Goal: Task Accomplishment & Management: Use online tool/utility

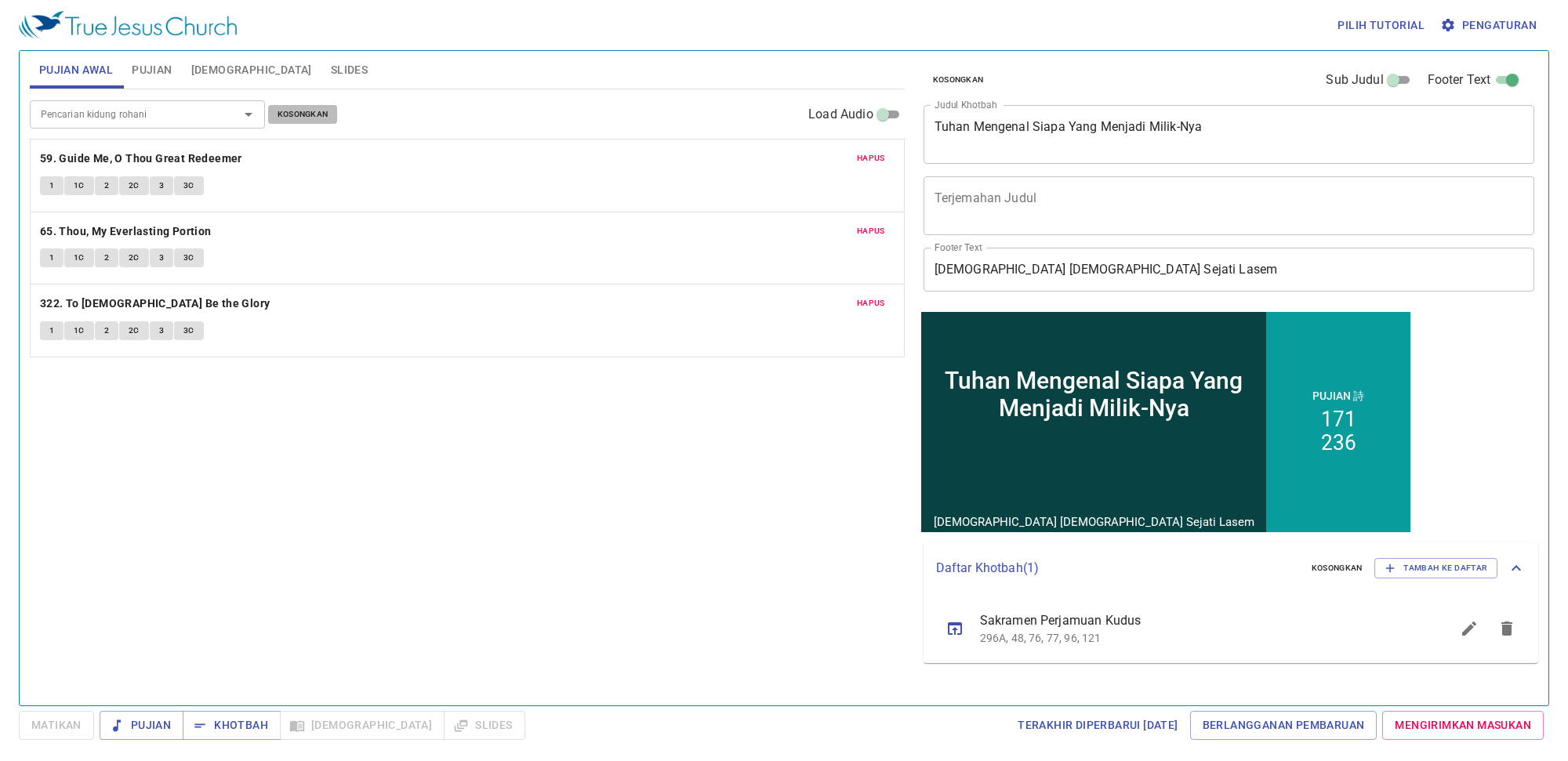
click at [317, 107] on span "Kosongkan" at bounding box center [303, 114] width 51 height 14
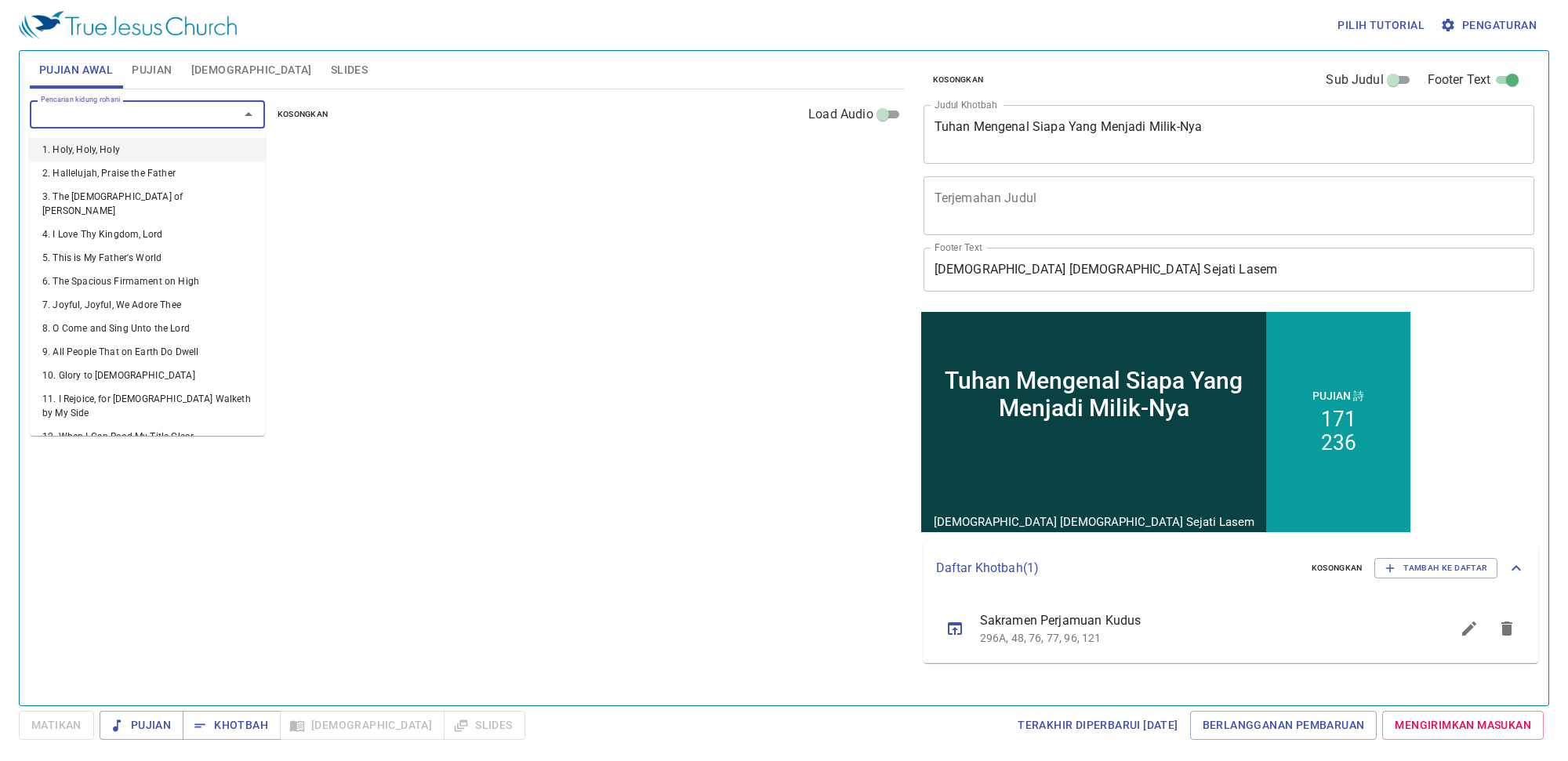
click at [170, 116] on input "Pencarian kidung rohani" at bounding box center [123, 114] width 179 height 18
type input "34"
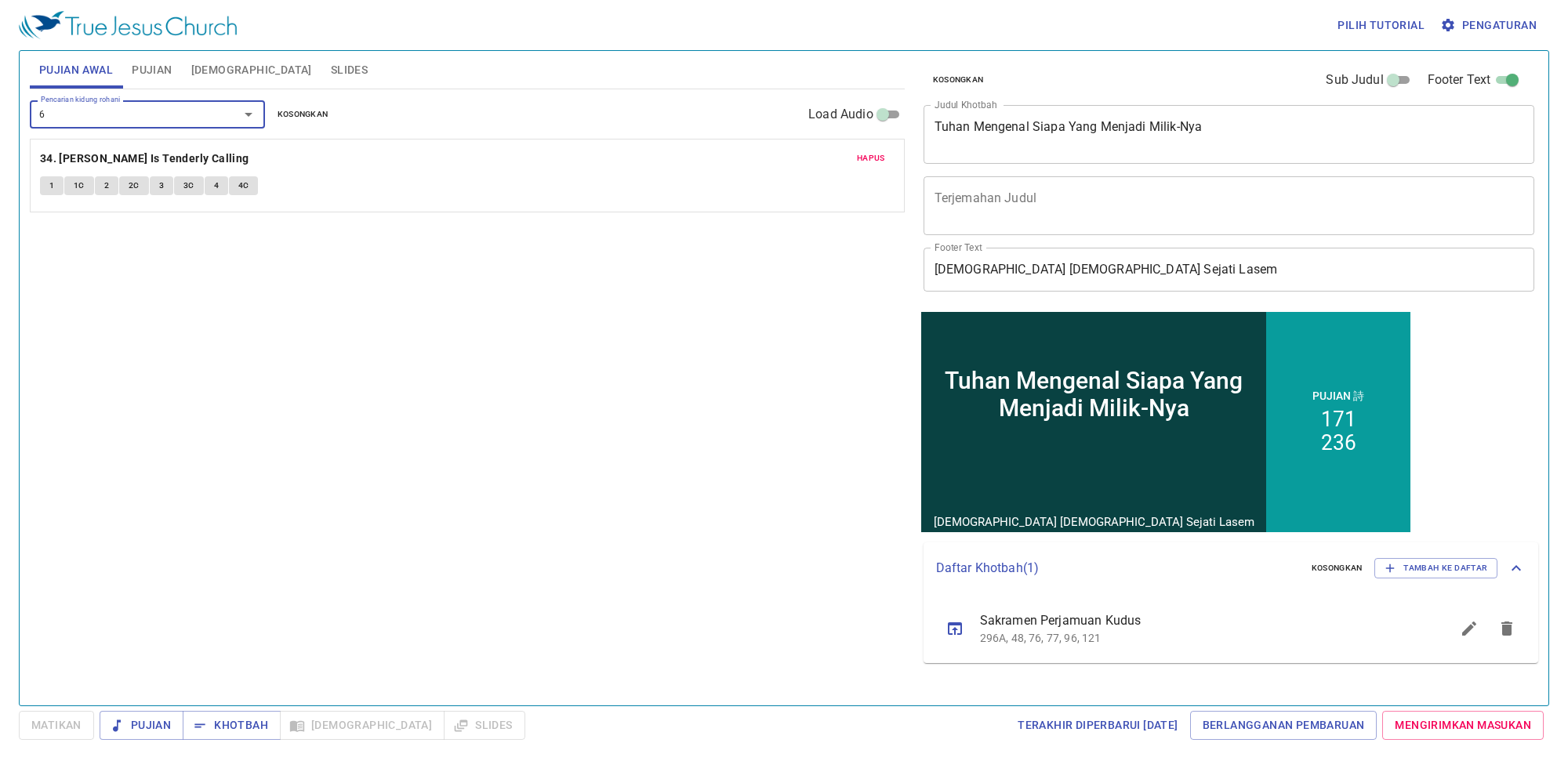
type input "64"
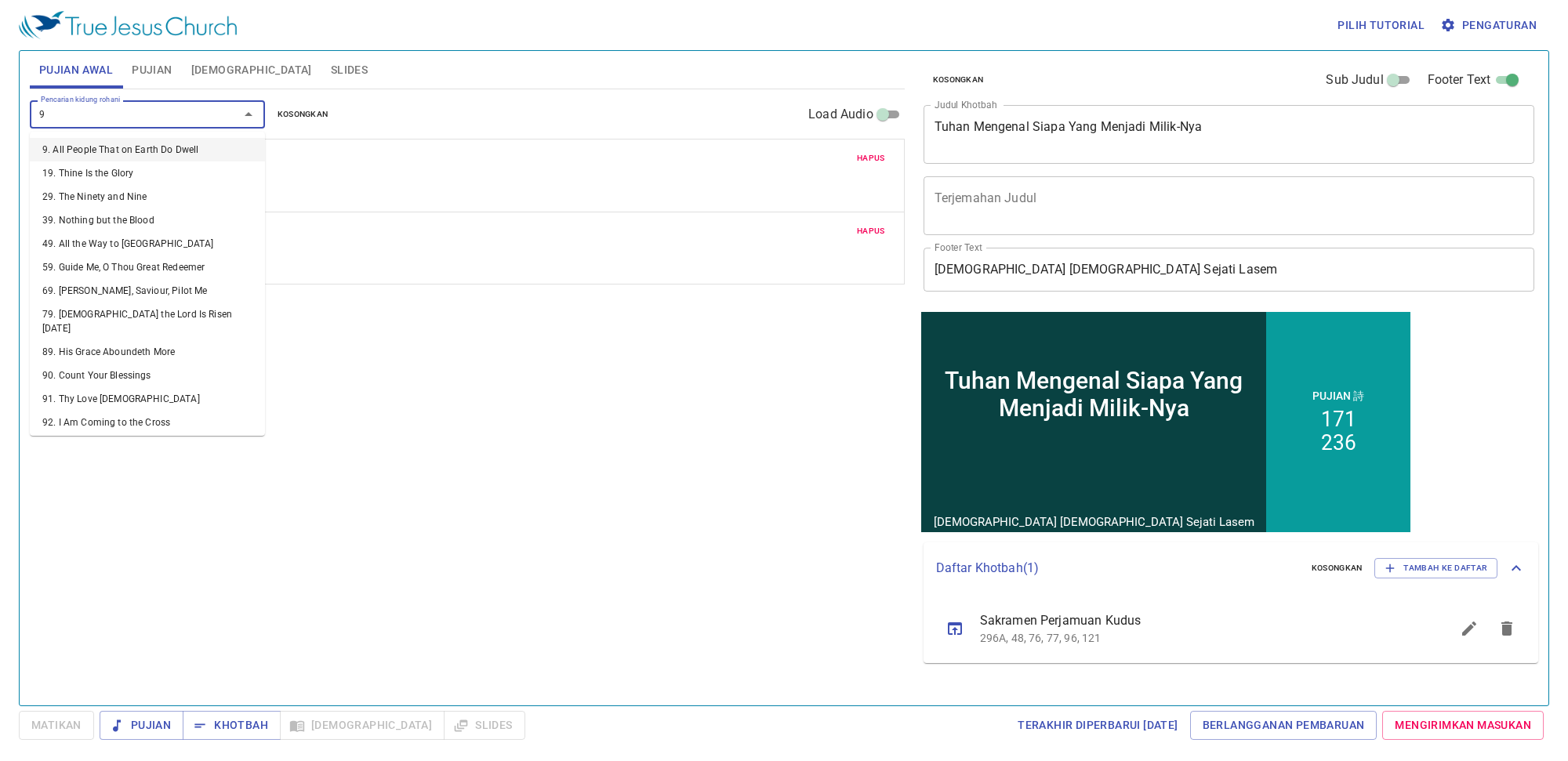
type input "91"
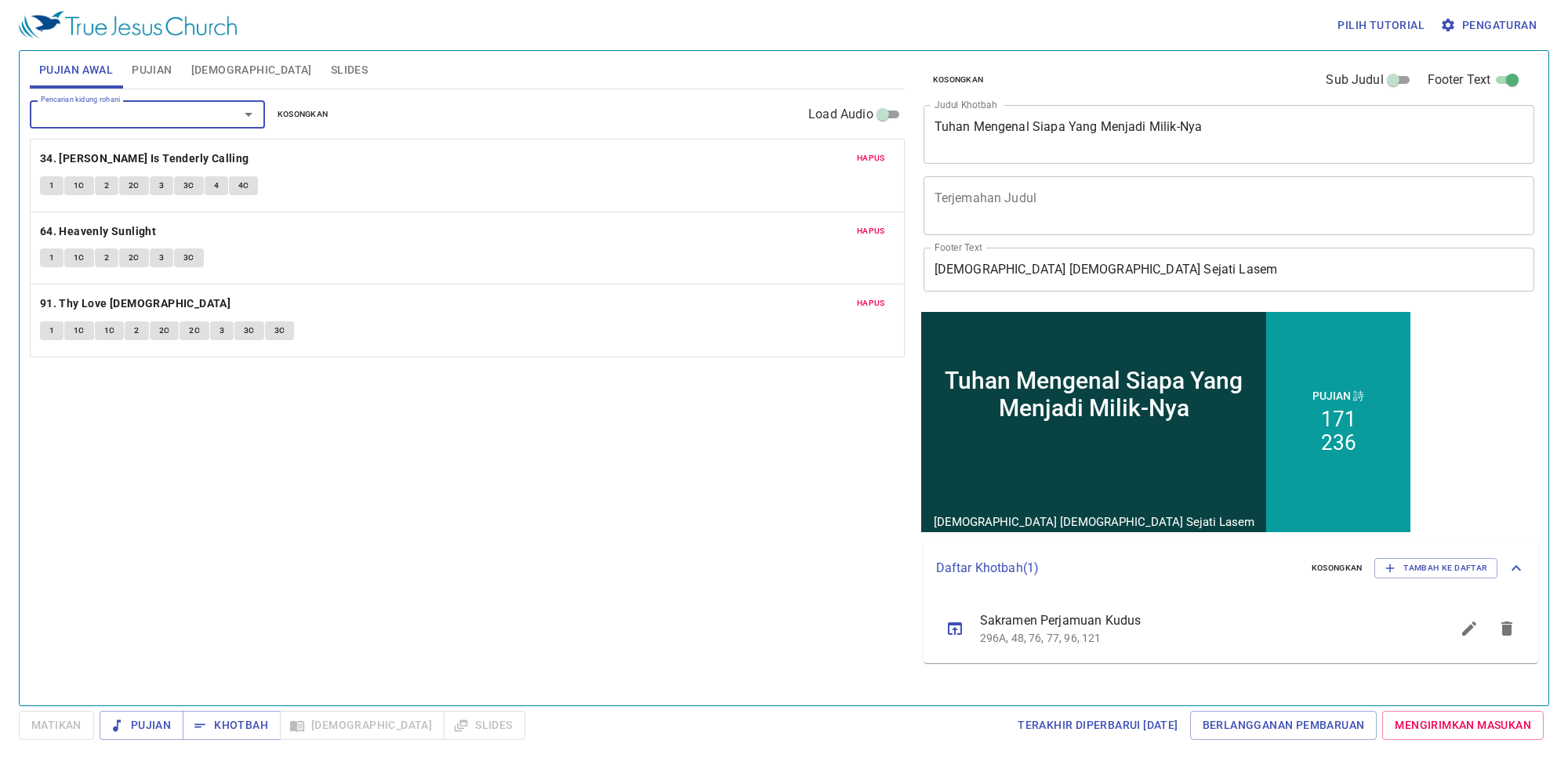
click at [1515, 28] on span "Pengaturan" at bounding box center [1490, 25] width 94 height 19
click at [1522, 17] on span "Pengaturan" at bounding box center [1490, 25] width 94 height 19
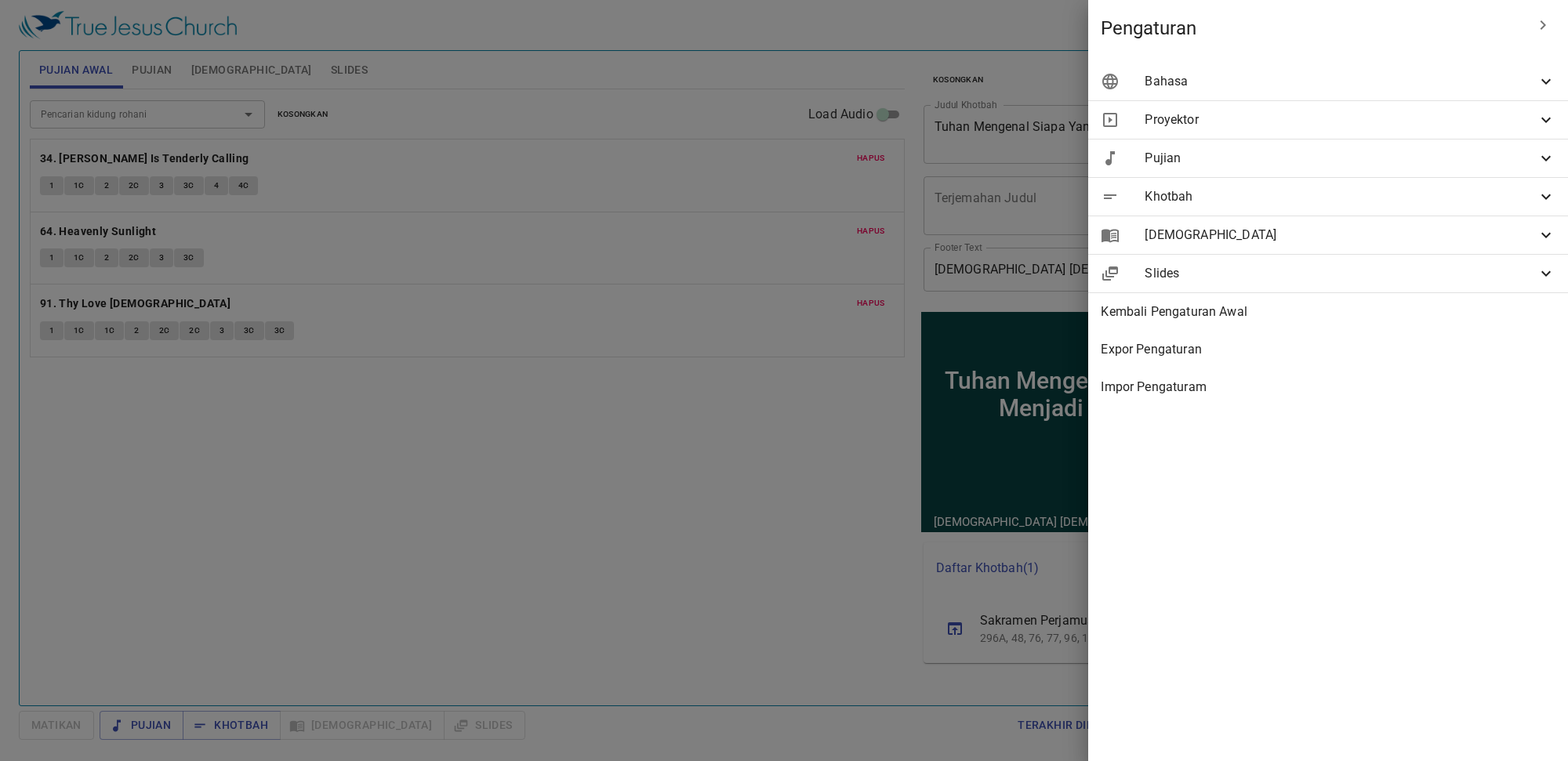
click at [1528, 79] on span "Bahasa" at bounding box center [1341, 82] width 392 height 19
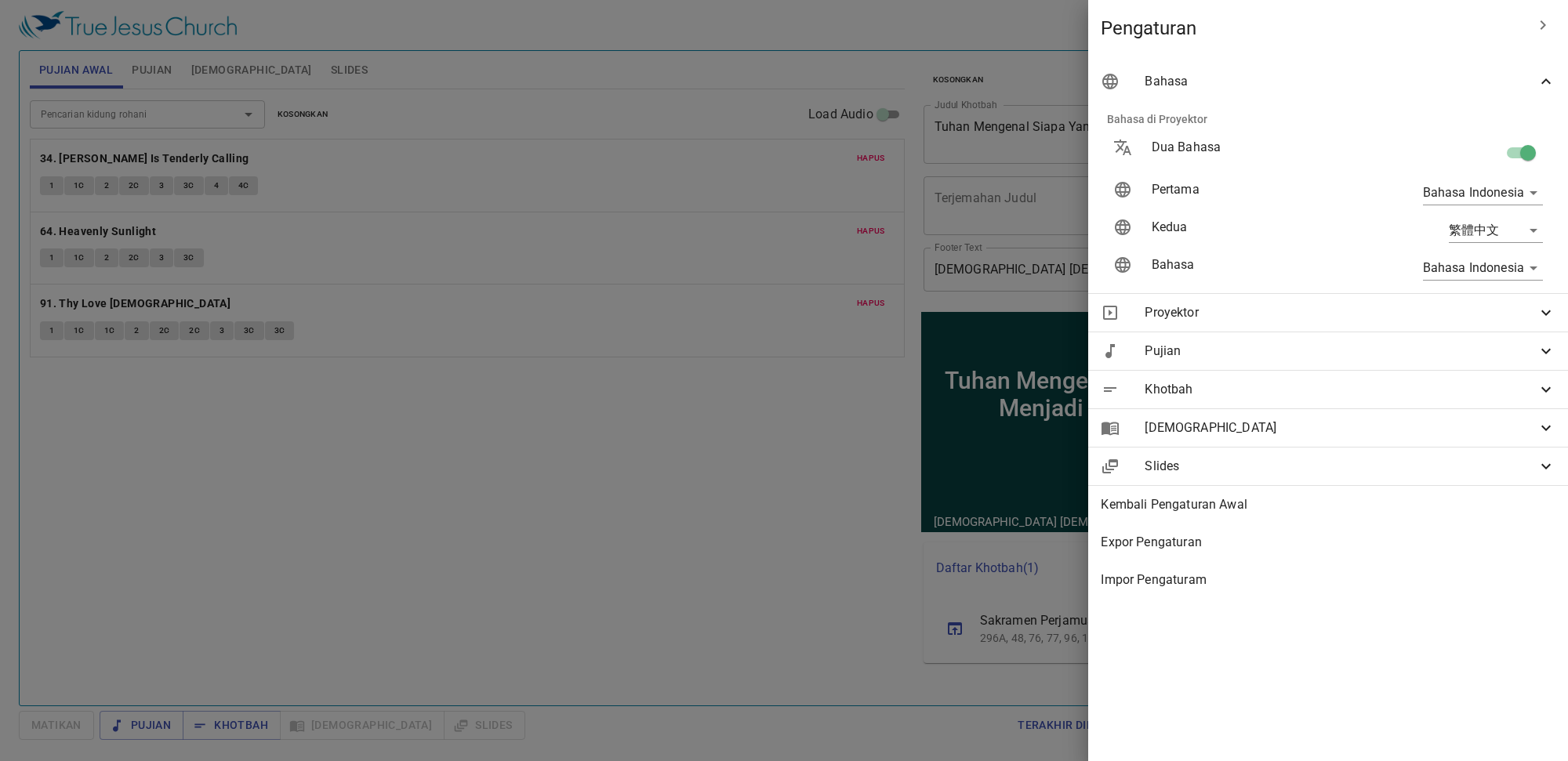
click at [1538, 145] on input "checkbox" at bounding box center [1528, 156] width 89 height 30
checkbox input "false"
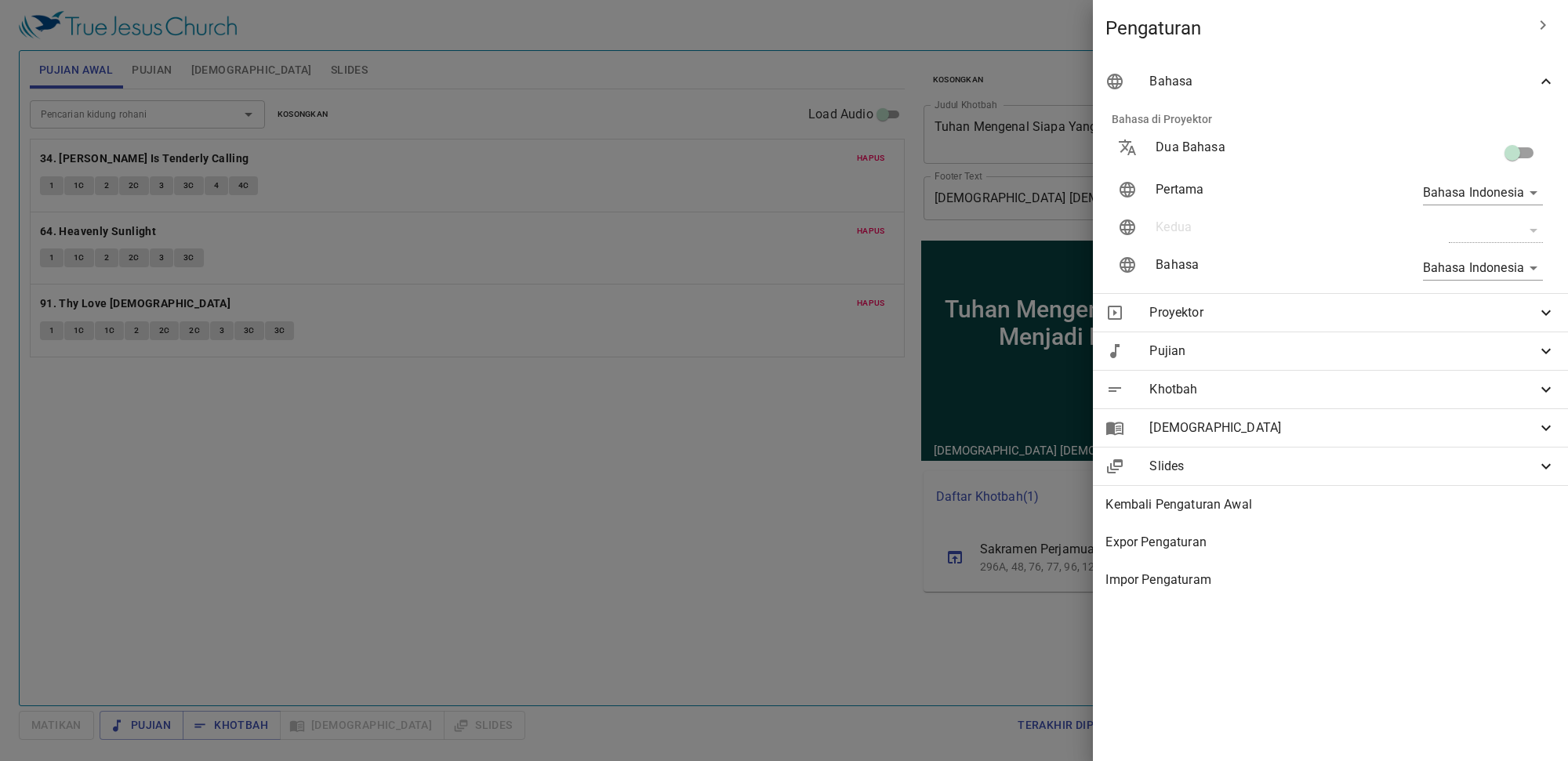
click at [598, 301] on div at bounding box center [784, 380] width 1568 height 761
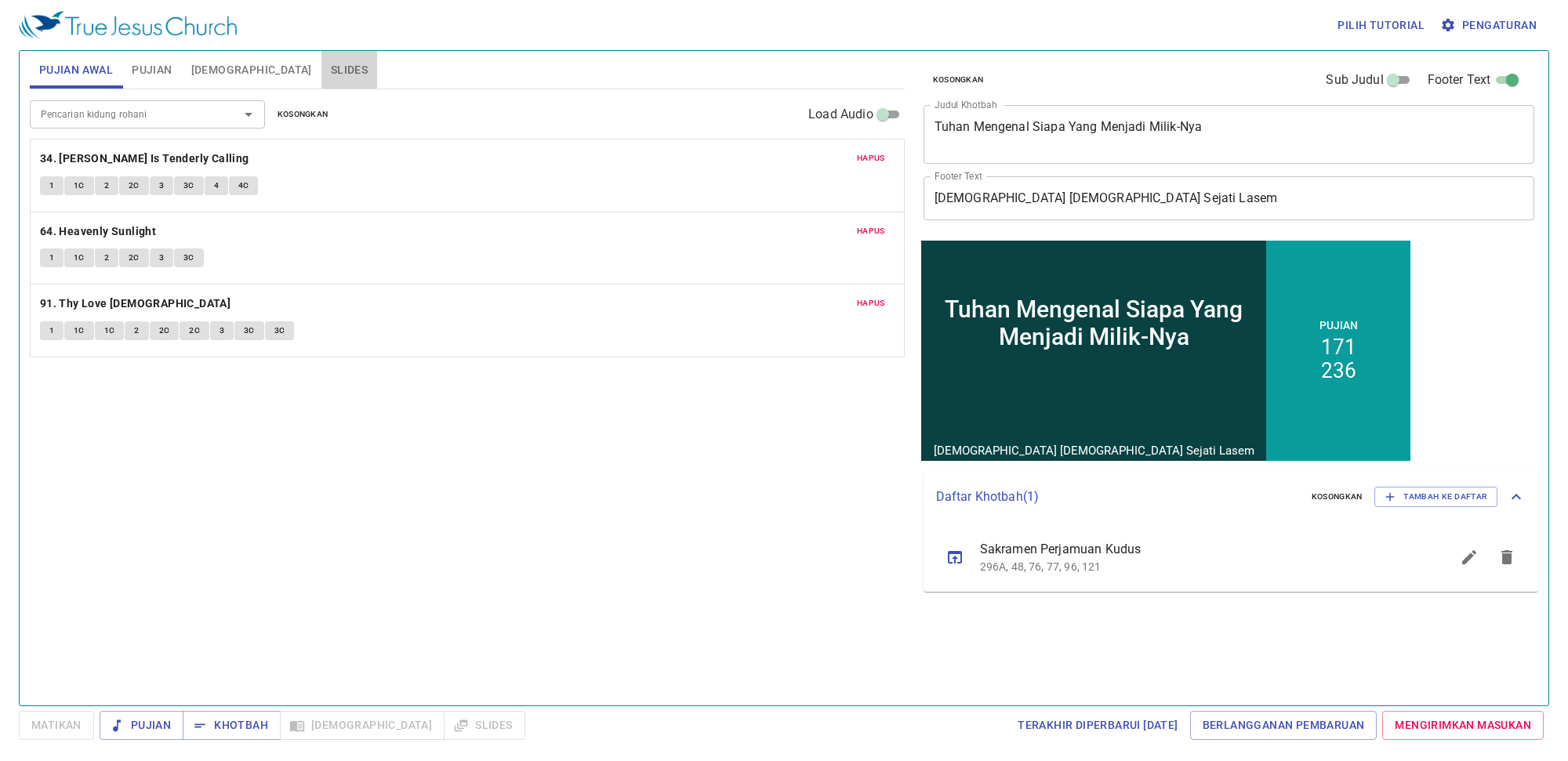
click at [331, 71] on span "Slides" at bounding box center [350, 70] width 37 height 19
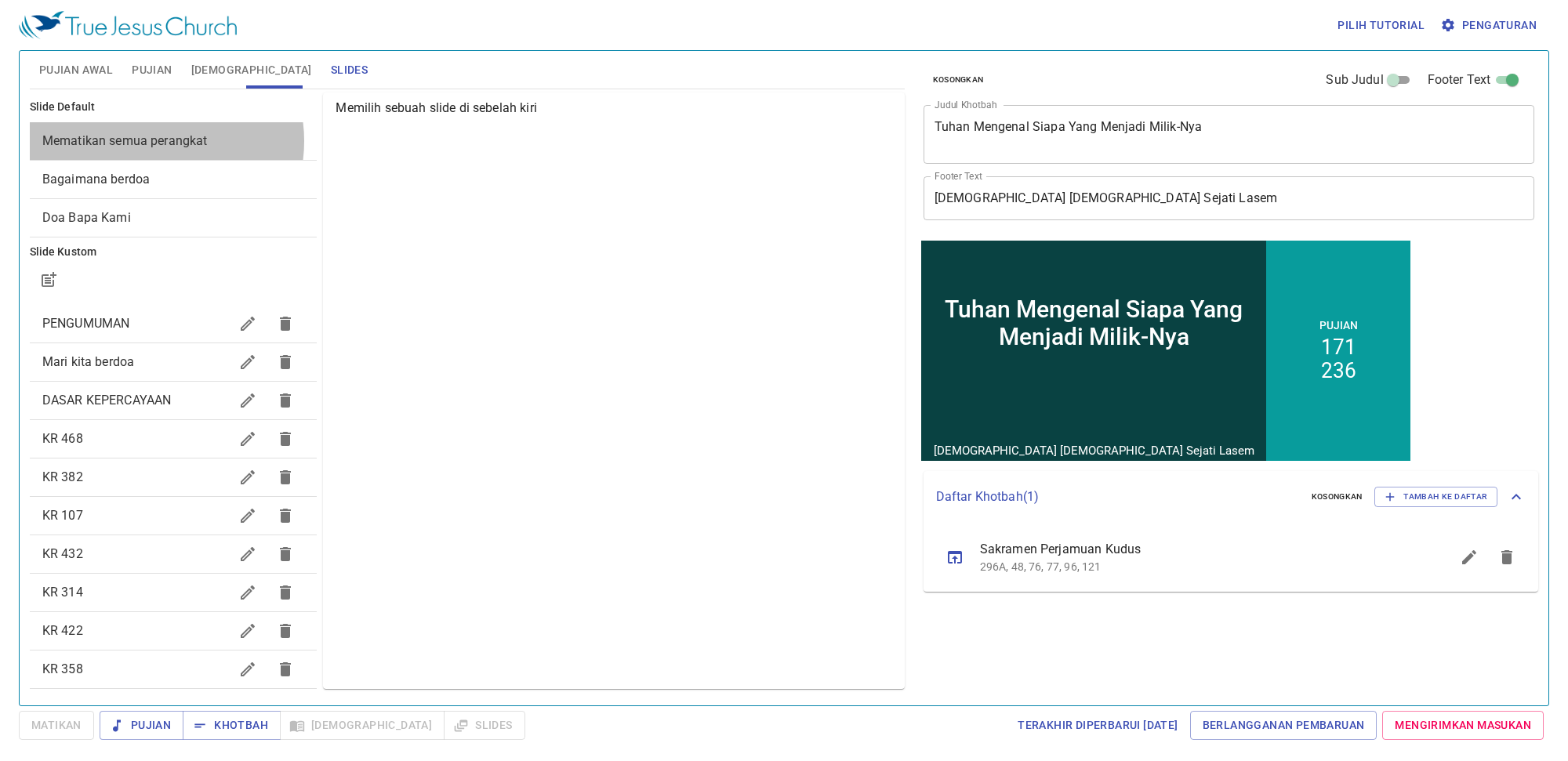
click at [157, 141] on span "Mematikan semua perangkat" at bounding box center [124, 141] width 165 height 15
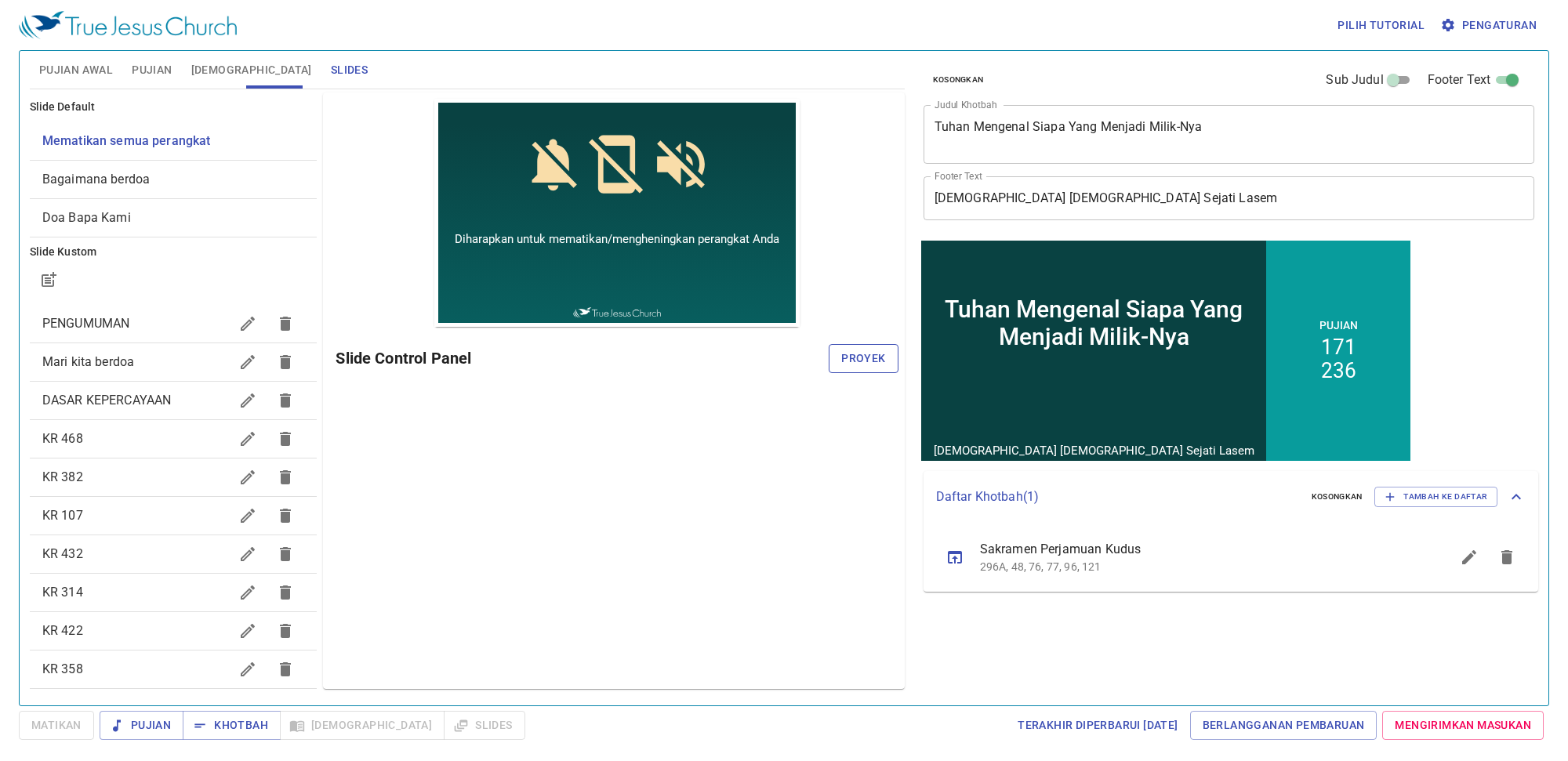
click at [883, 365] on span "Proyek" at bounding box center [864, 358] width 44 height 19
click at [896, 339] on div "Slide Control Panel" at bounding box center [616, 357] width 562 height 38
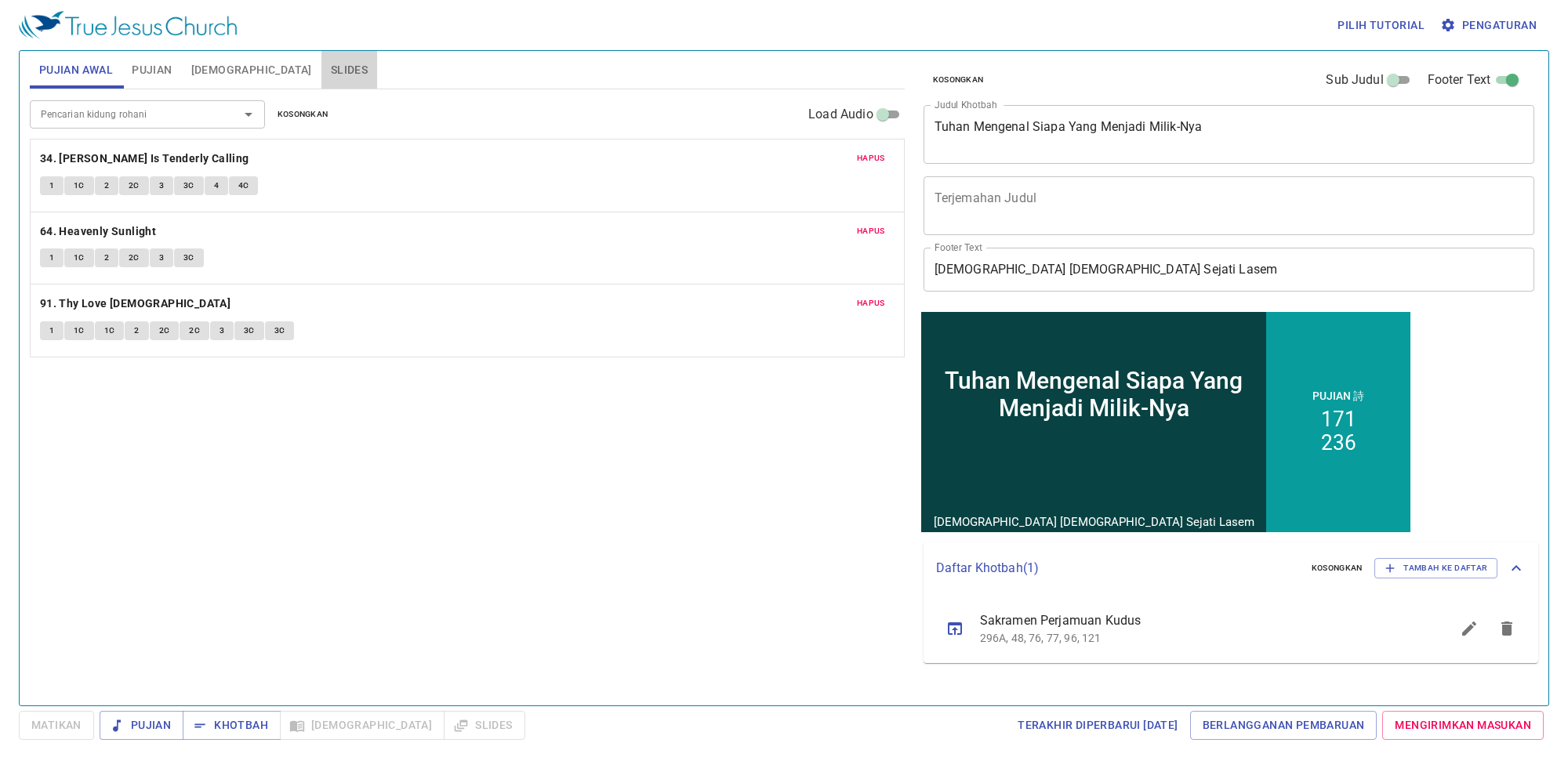
drag, startPoint x: 267, startPoint y: 68, endPoint x: 275, endPoint y: 64, distance: 8.9
click at [331, 67] on span "Slides" at bounding box center [350, 70] width 37 height 19
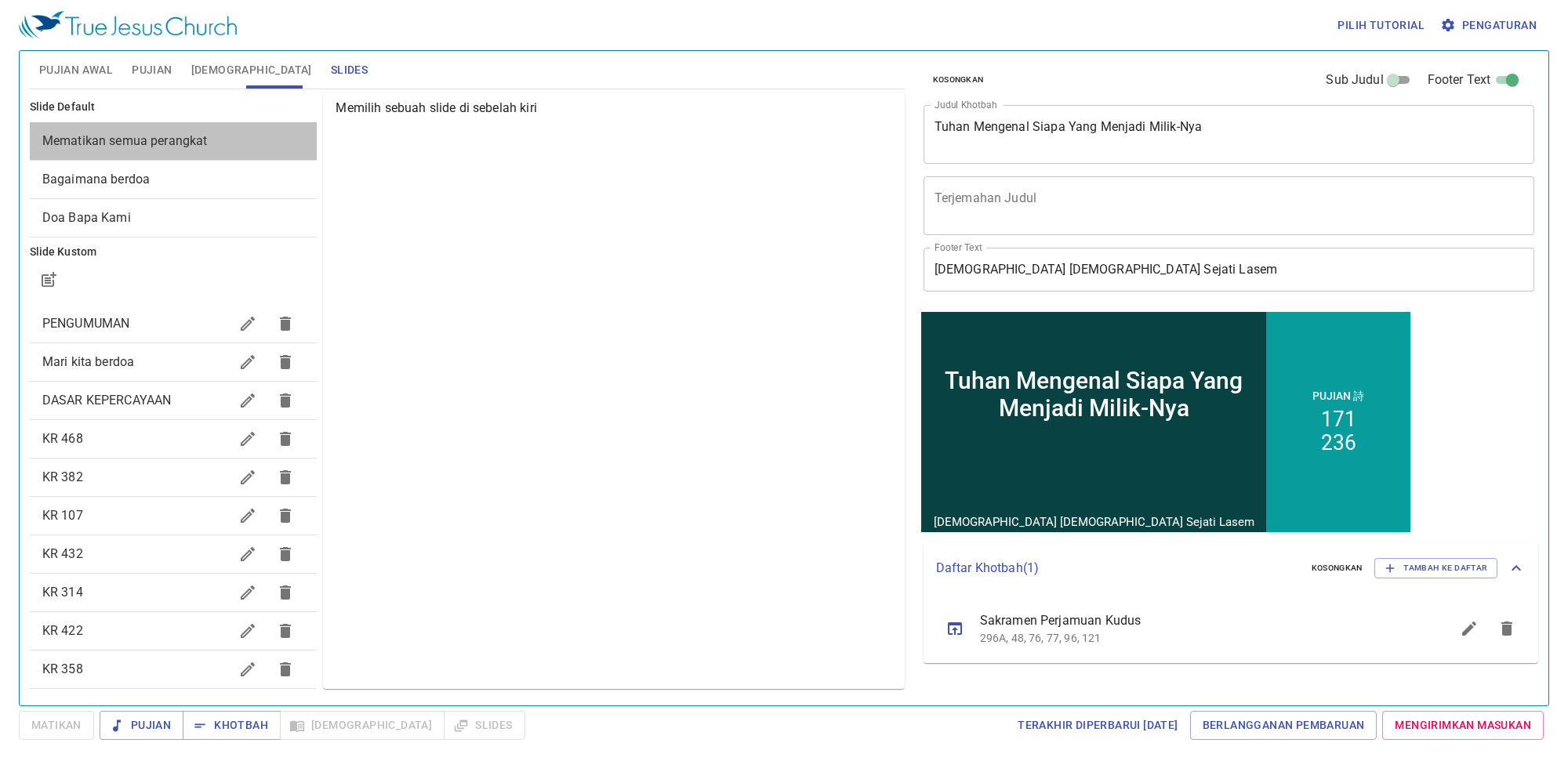
click at [246, 149] on span "Mematikan semua perangkat" at bounding box center [173, 142] width 263 height 19
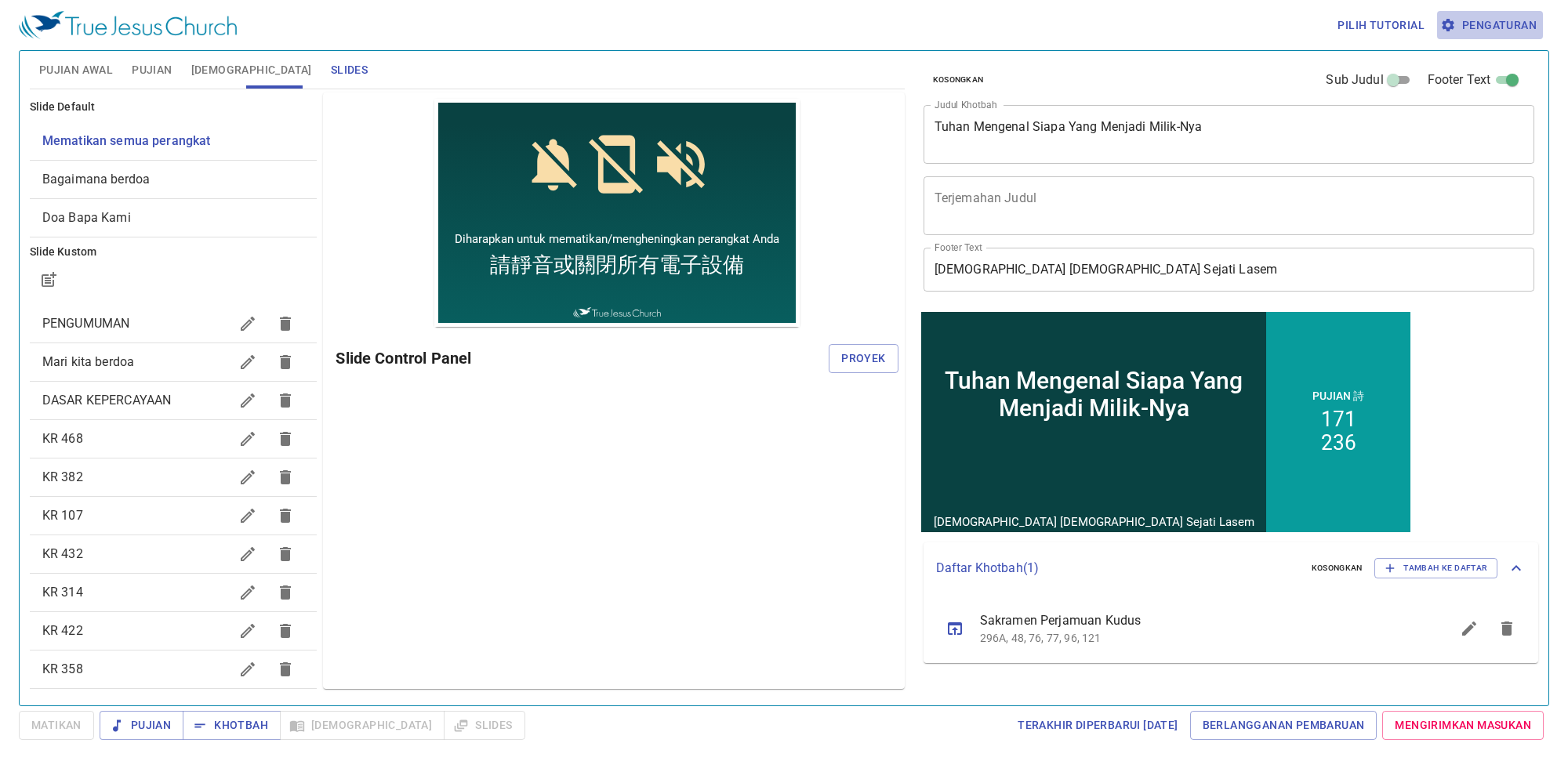
click at [1502, 17] on span "Pengaturan" at bounding box center [1490, 25] width 94 height 19
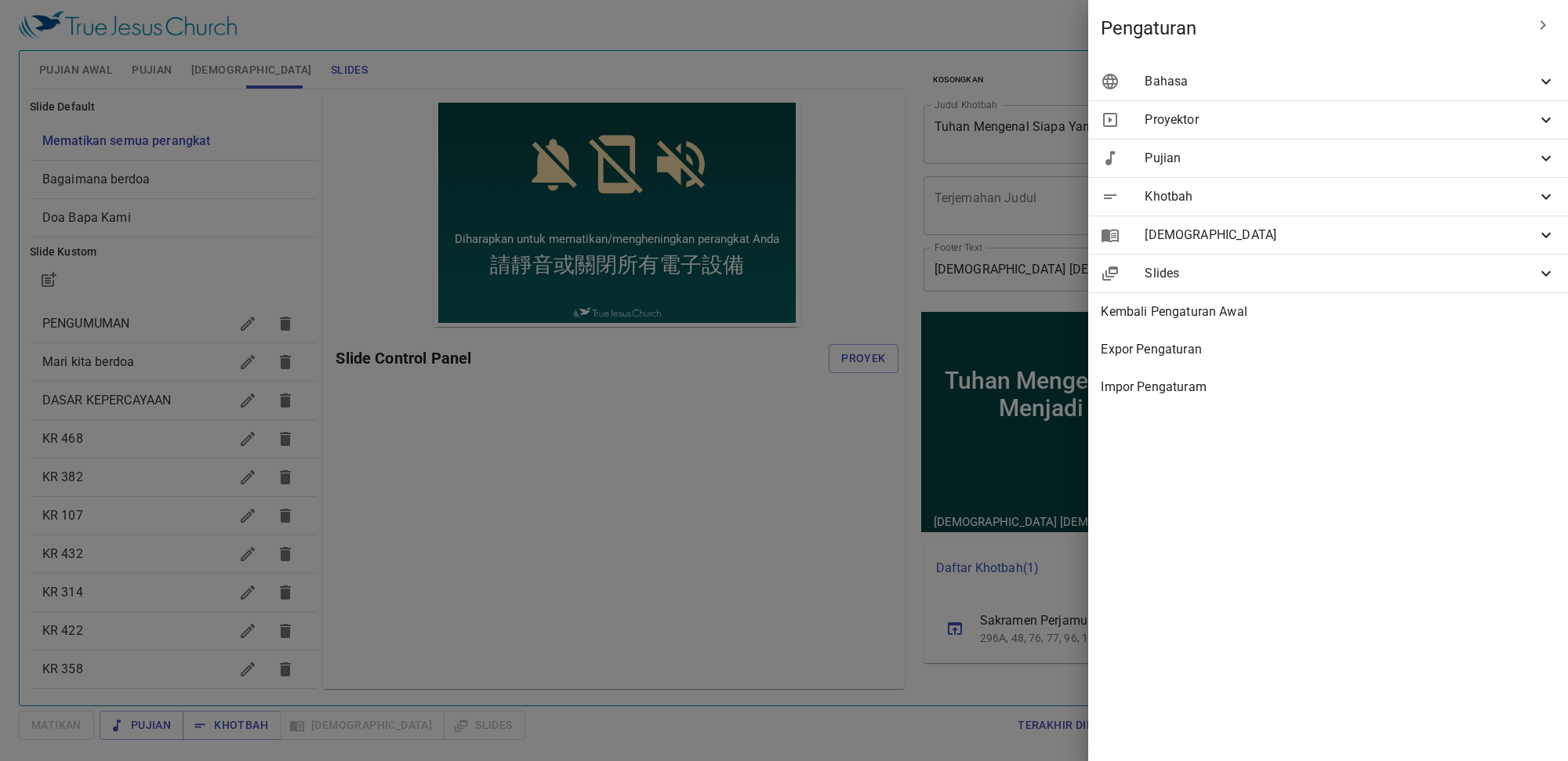
click at [1449, 74] on span "Bahasa" at bounding box center [1341, 82] width 392 height 19
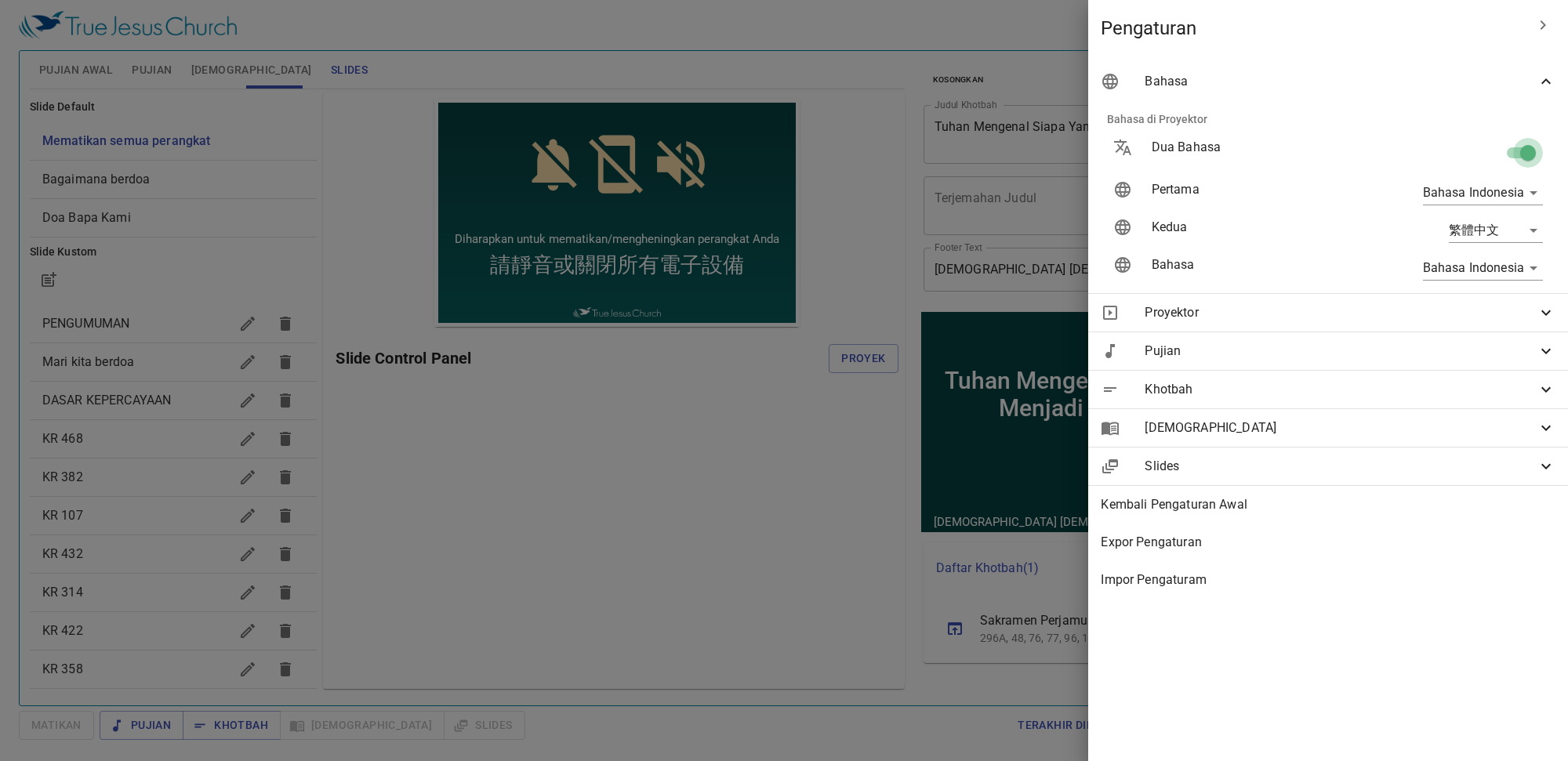
click at [1538, 157] on input "checkbox" at bounding box center [1528, 156] width 89 height 30
click at [1538, 156] on input "checkbox" at bounding box center [1528, 156] width 89 height 30
checkbox input "true"
type input "en"
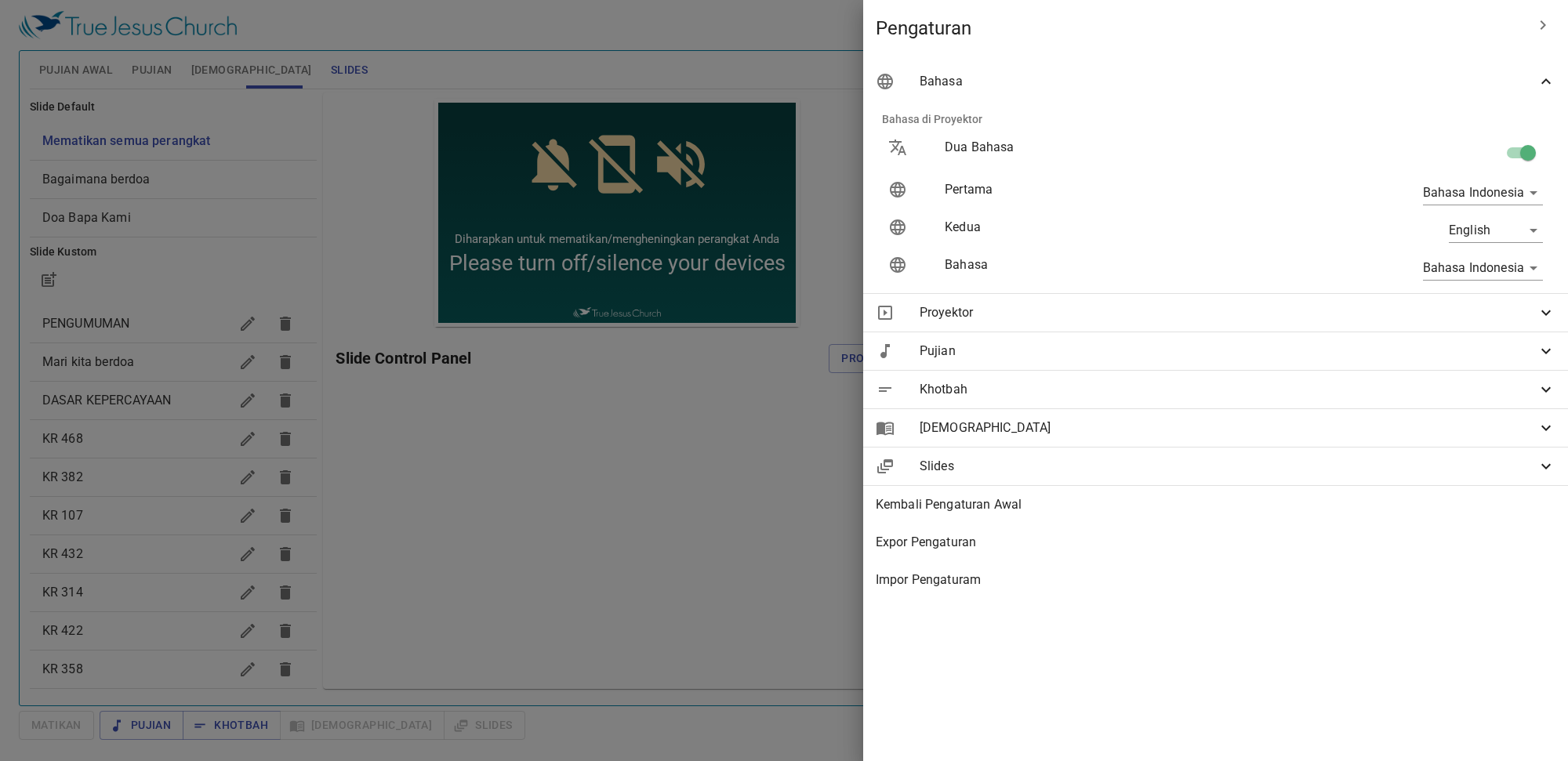
click at [1528, 151] on input "checkbox" at bounding box center [1528, 156] width 89 height 30
checkbox input "false"
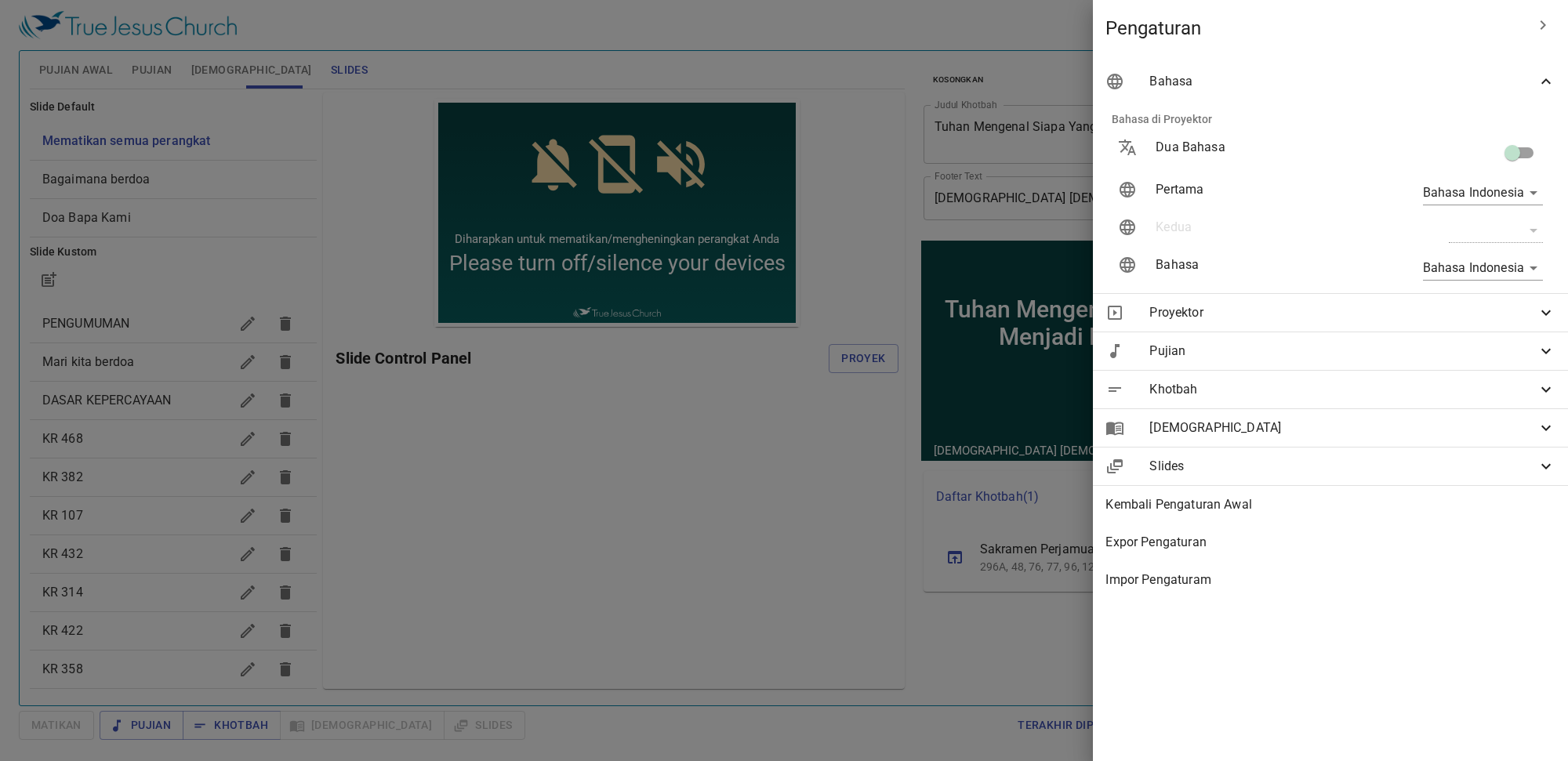
click at [588, 480] on div at bounding box center [784, 380] width 1568 height 761
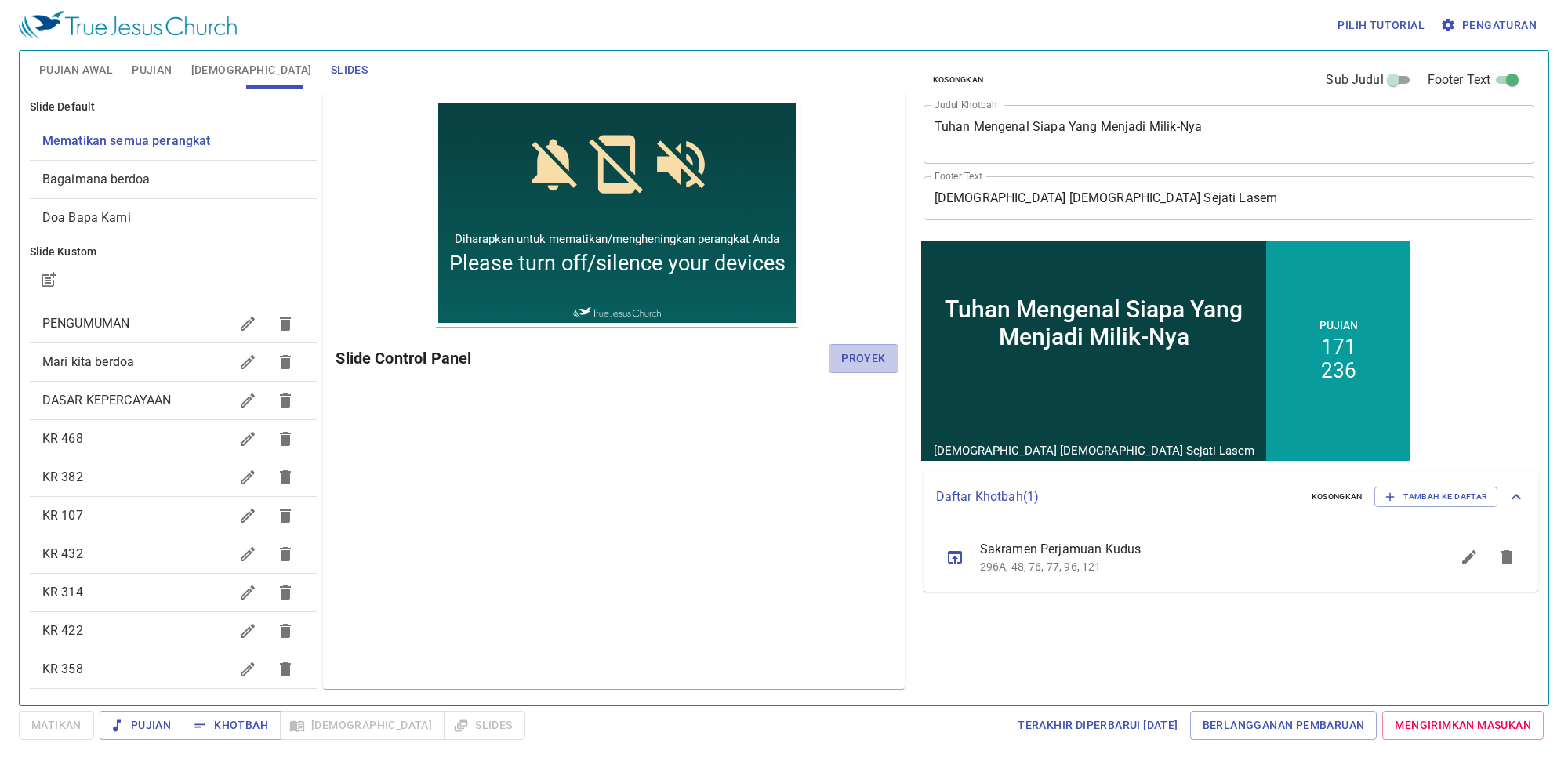
click at [857, 357] on span "Proyek" at bounding box center [864, 358] width 44 height 19
click at [143, 64] on span "Pujian" at bounding box center [152, 70] width 40 height 19
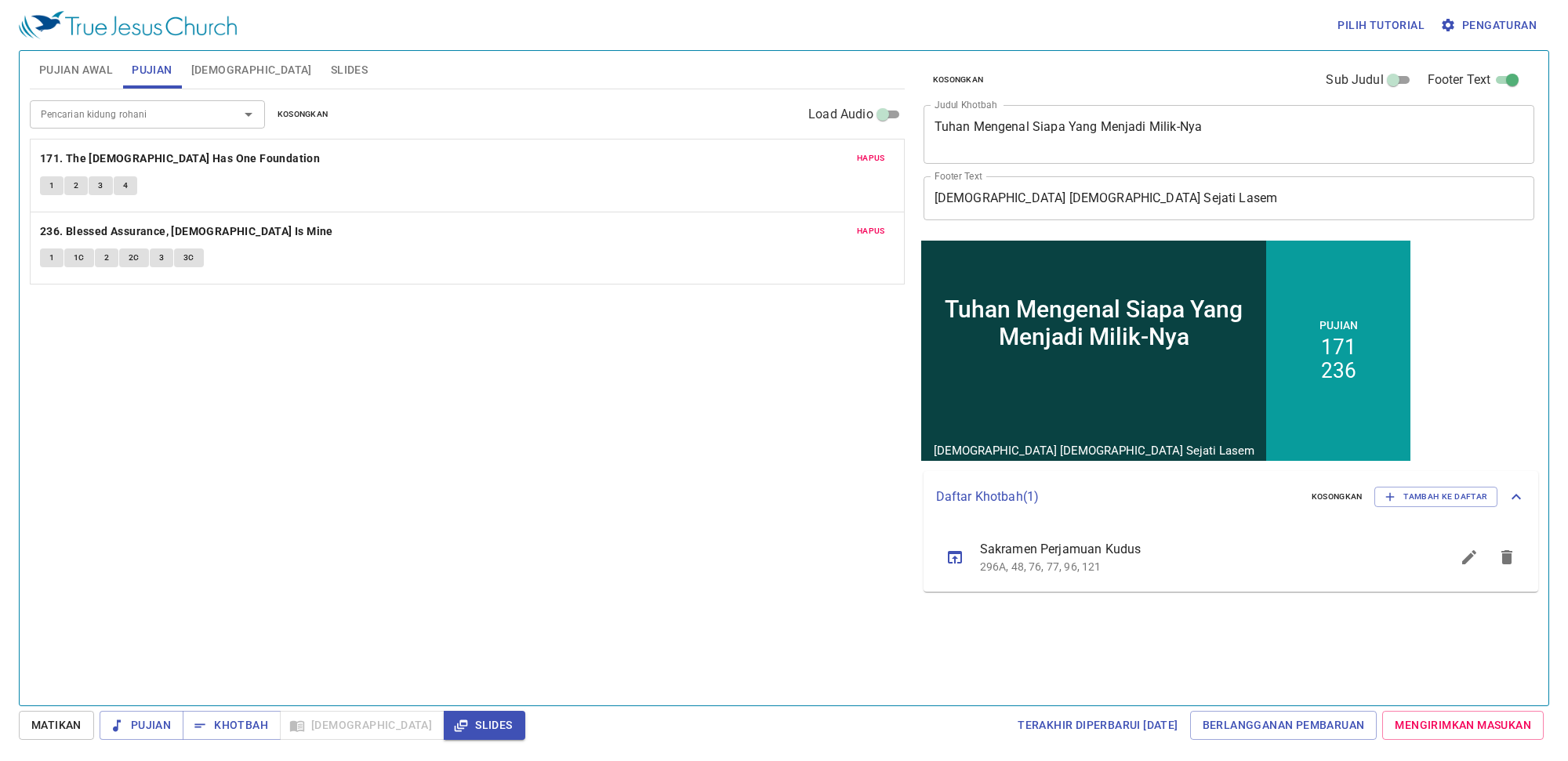
click at [1052, 563] on p "296A, 48, 76, 77, 96, 121" at bounding box center [1197, 567] width 434 height 16
click at [1048, 569] on p "296A, 48, 76, 77, 96, 121" at bounding box center [1197, 567] width 434 height 16
click at [1043, 569] on p "296A, 48, 76, 77, 96, 121" at bounding box center [1197, 567] width 434 height 16
click at [0, 0] on ul "Sakramen Perjamuan Kudus 296A, 48, 76, 77, 96, 121" at bounding box center [0, 0] width 0 height 0
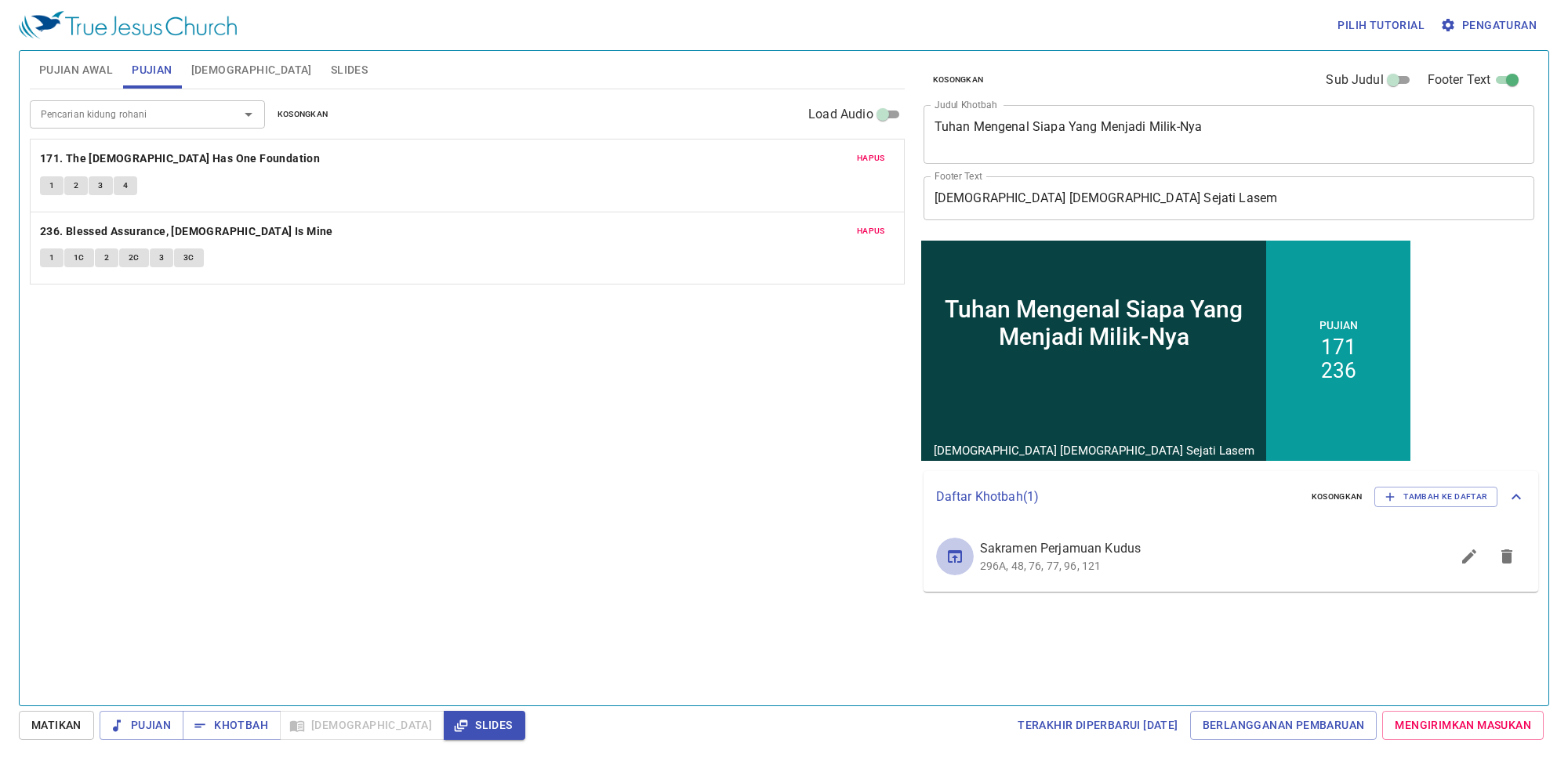
click at [0, 0] on ul "Sakramen Perjamuan Kudus 296A, 48, 76, 77, 96, 121" at bounding box center [0, 0] width 0 height 0
click at [0, 0] on icon "sermon lineup list" at bounding box center [0, 0] width 0 height 0
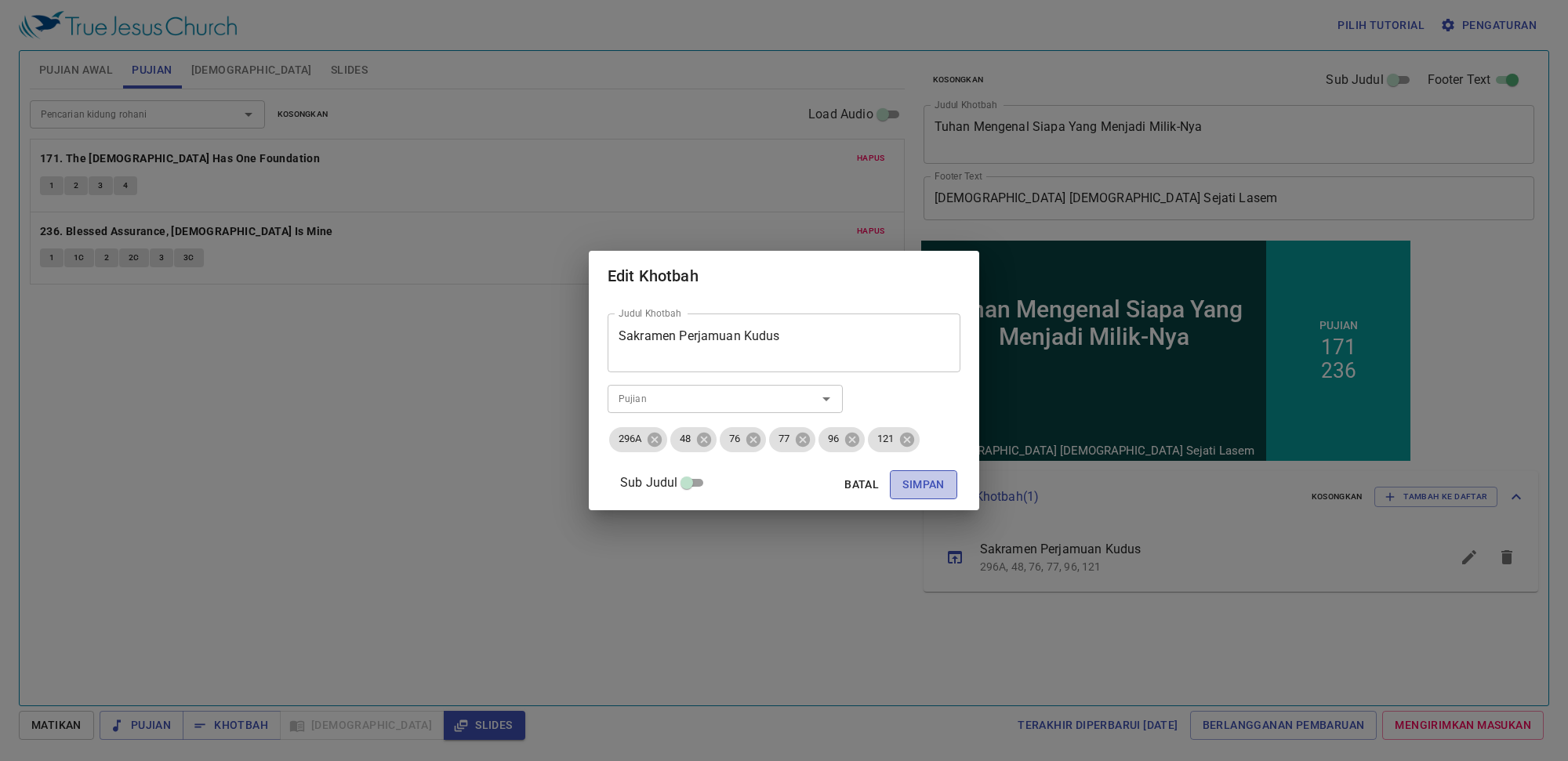
click at [0, 0] on span "Simpan" at bounding box center [0, 0] width 0 height 0
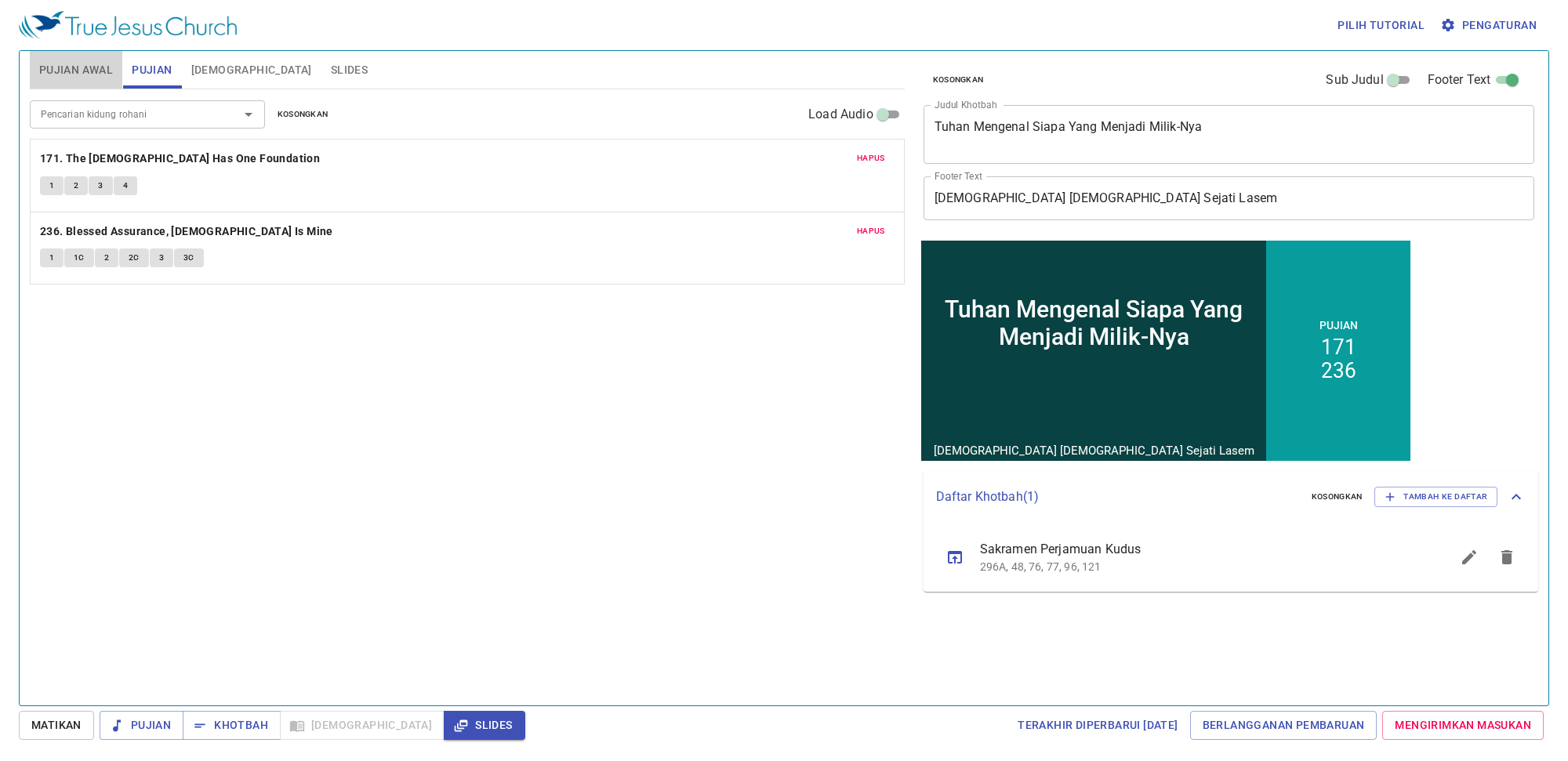
click at [85, 65] on span "Pujian Awal" at bounding box center [76, 70] width 73 height 19
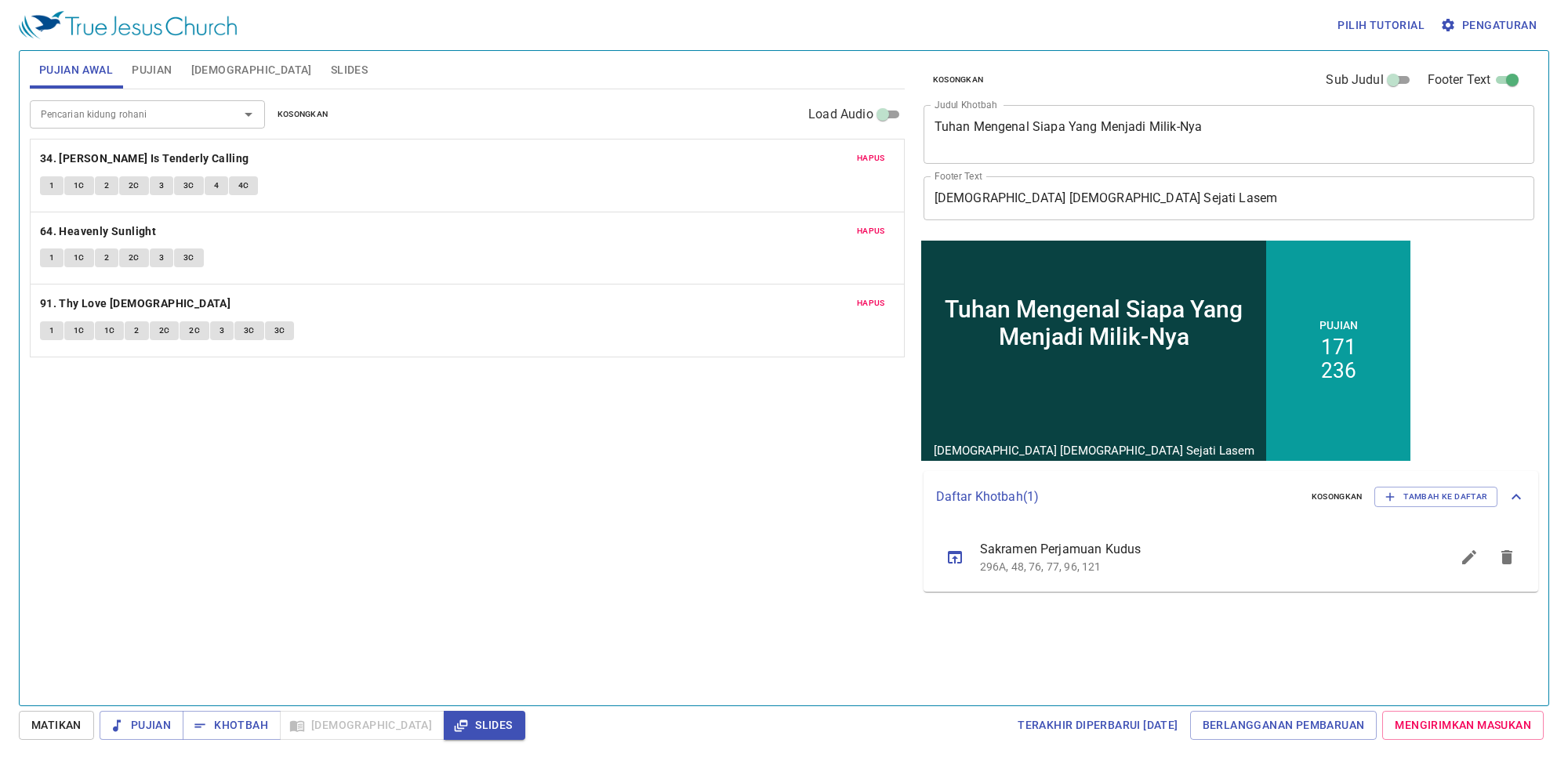
click at [866, 233] on span "Hapus" at bounding box center [871, 232] width 28 height 14
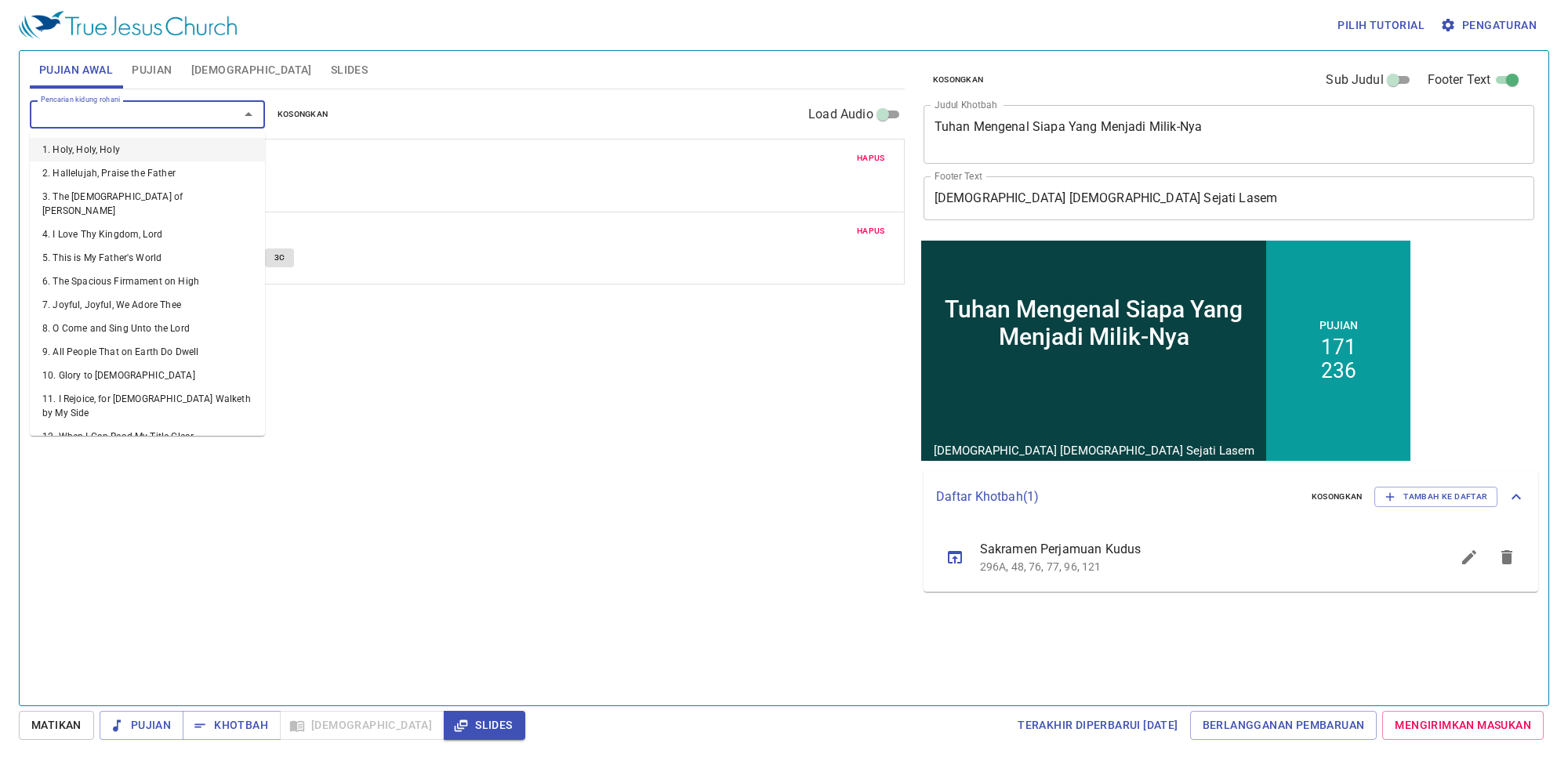
click at [185, 105] on input "Pencarian kidung rohani" at bounding box center [123, 114] width 179 height 18
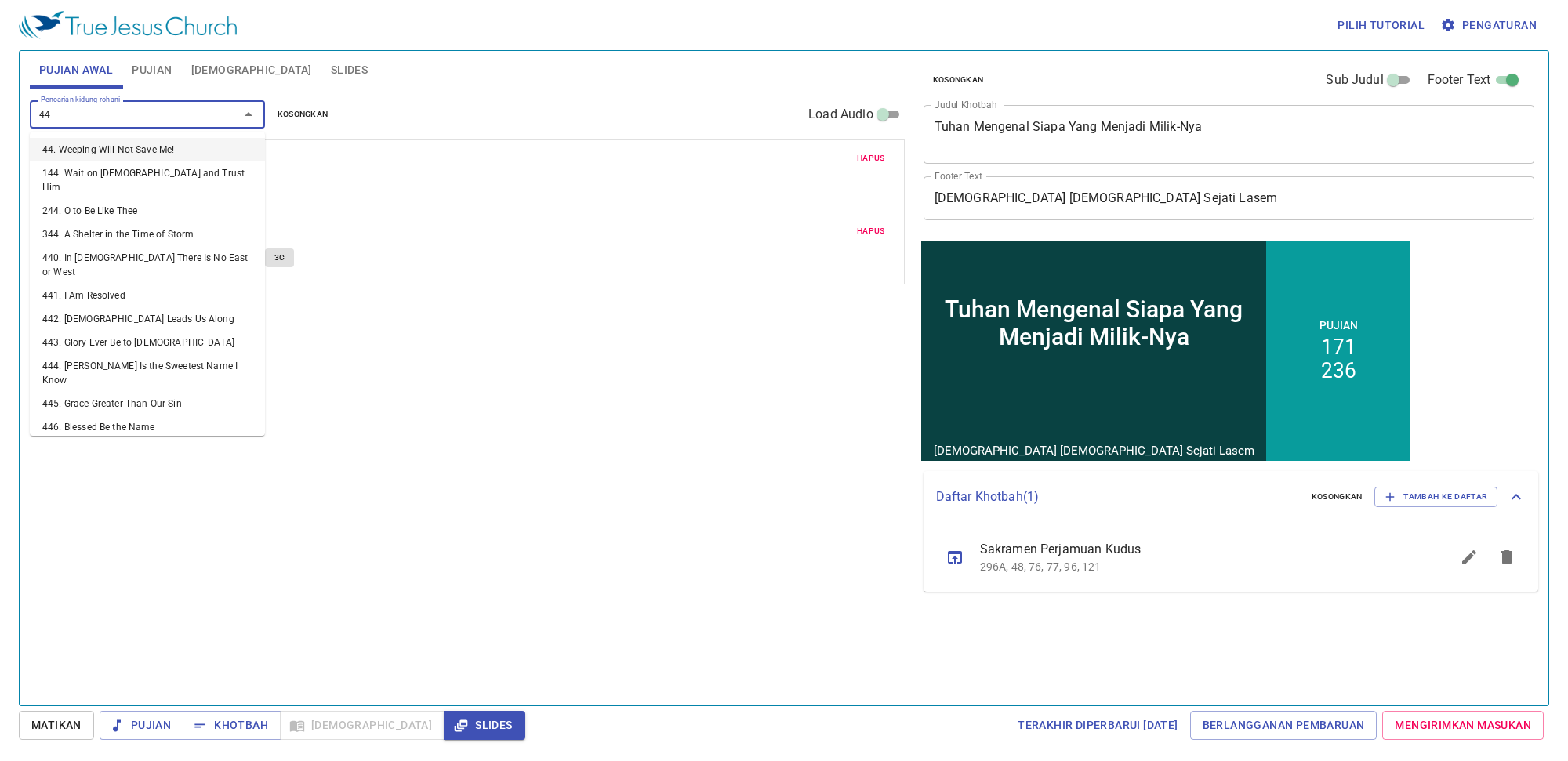
click at [0, 0] on li "44. Weeping Will Not Save Me!" at bounding box center [0, 0] width 0 height 0
type input "44. Weeping Will Not Save Me!"
click at [170, 142] on div "Hapus 34. Jesus Is Tenderly Calling 1 1C 2 2C 3 3C 4 4C" at bounding box center [467, 176] width 873 height 73
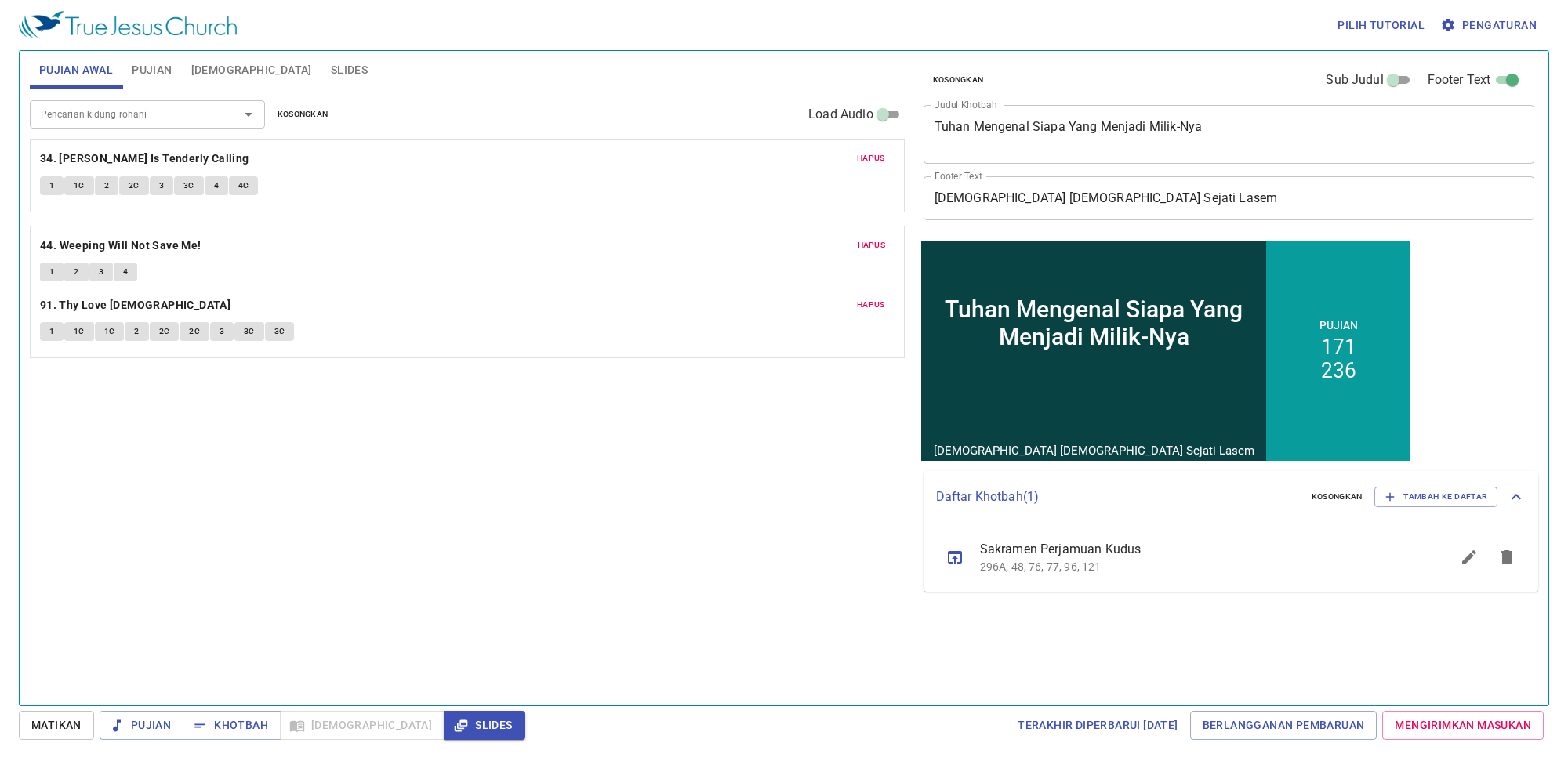
drag, startPoint x: 291, startPoint y: 310, endPoint x: 301, endPoint y: 253, distance: 57.9
click at [301, 253] on div "Hapus 34. Jesus Is Tenderly Calling 1 1C 2 2C 3 3C 4 4C Hapus 91. Thy Love Jesu…" at bounding box center [467, 248] width 875 height 218
click at [0, 0] on ul "Sakramen Perjamuan Kudus 296A, 48, 76, 77, 96, 121" at bounding box center [0, 0] width 0 height 0
click at [156, 52] on button "Pujian" at bounding box center [151, 69] width 59 height 38
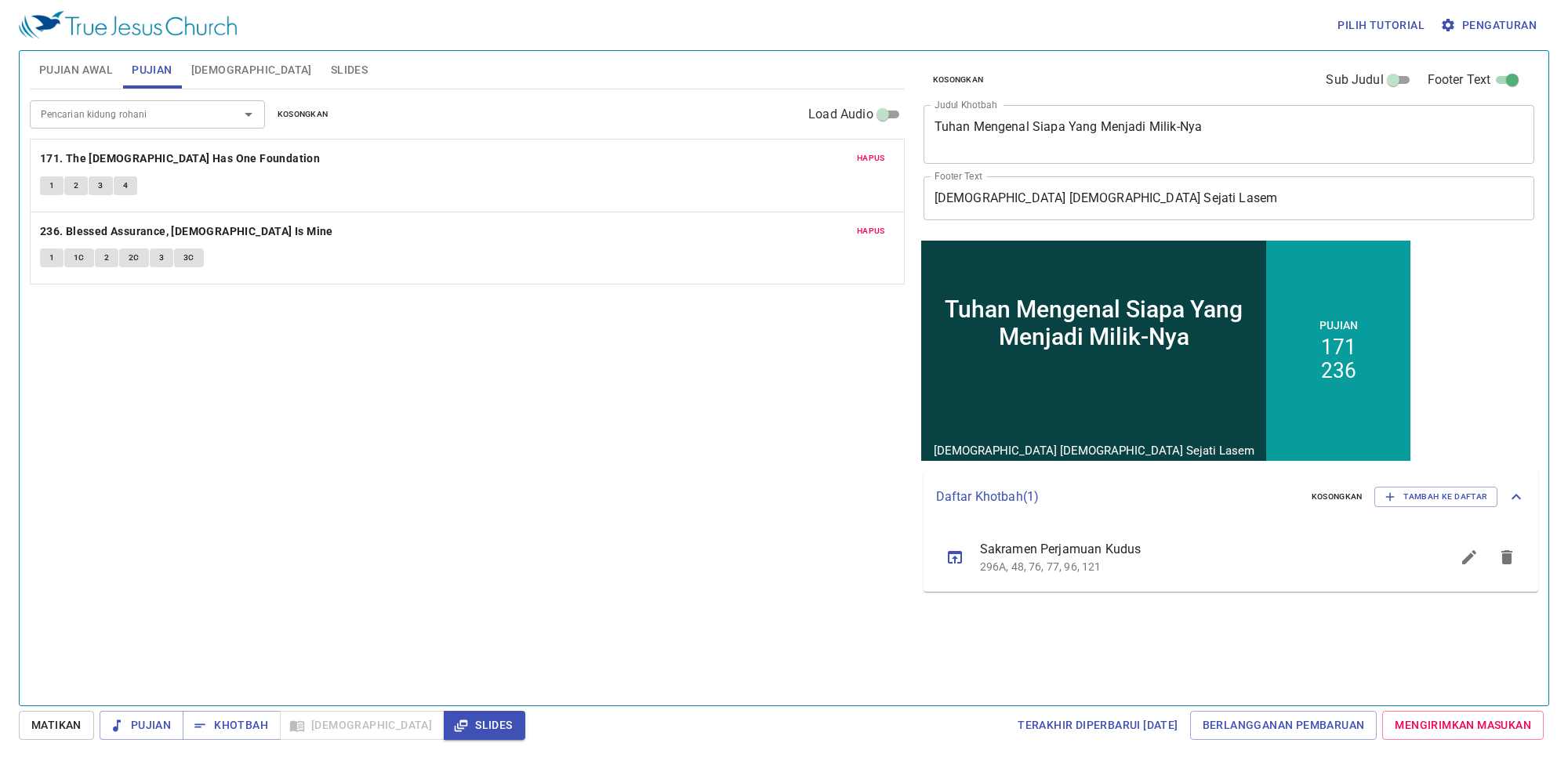
click at [312, 108] on span "Kosongkan" at bounding box center [303, 114] width 51 height 14
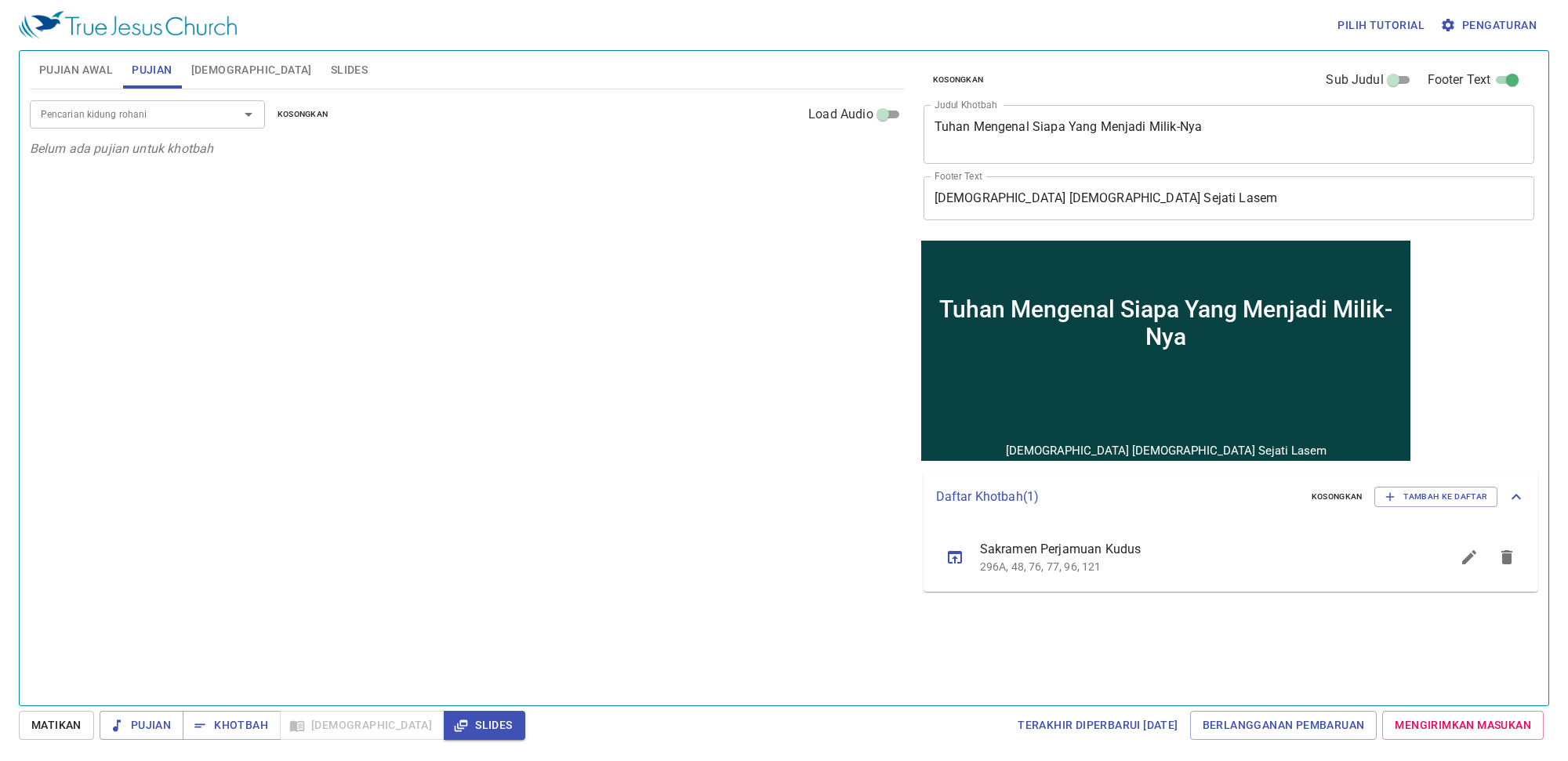
click at [312, 108] on span "Kosongkan" at bounding box center [303, 114] width 51 height 14
click at [126, 102] on div "Pencarian kidung rohani" at bounding box center [147, 114] width 235 height 27
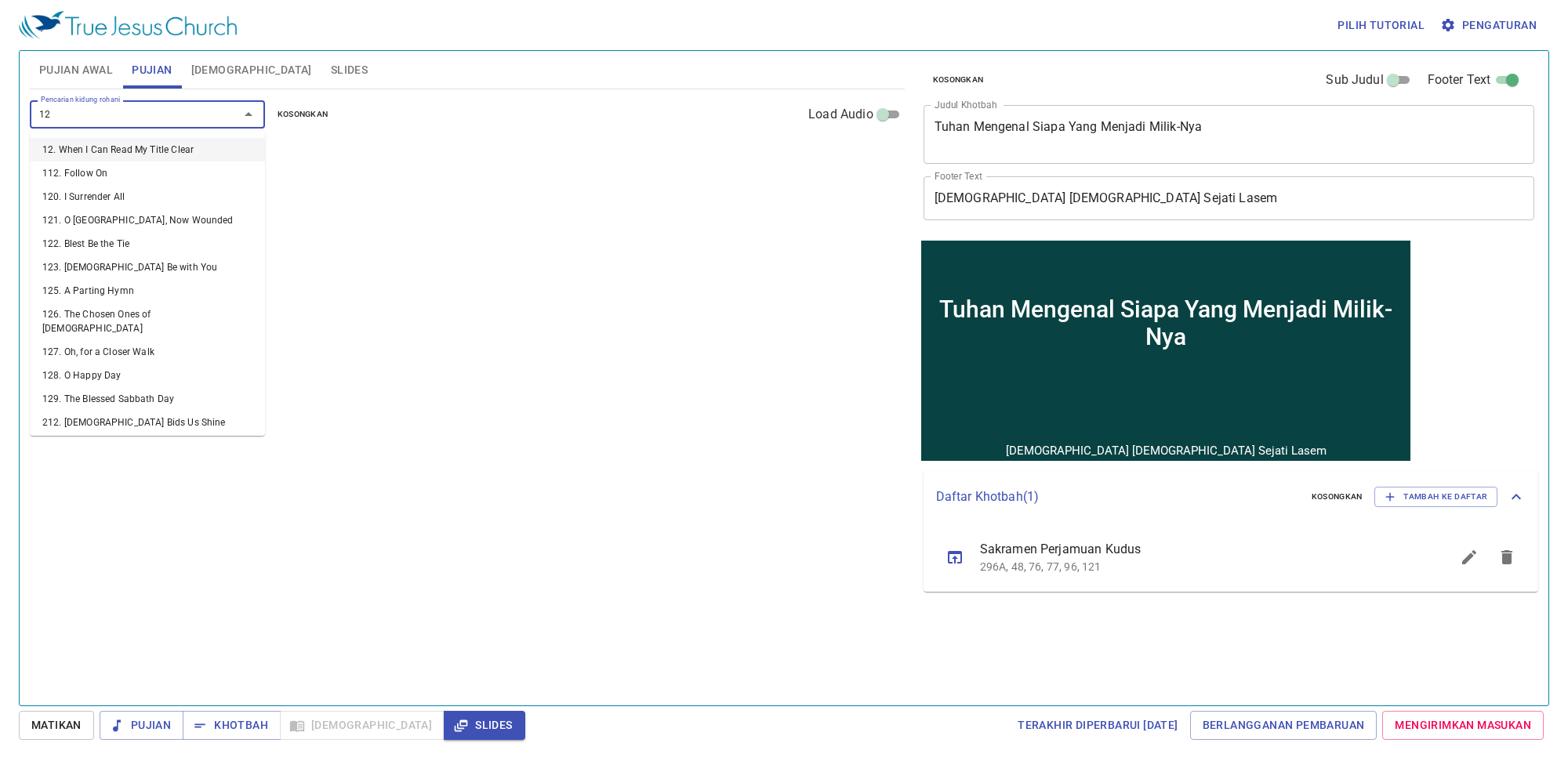
type input "129"
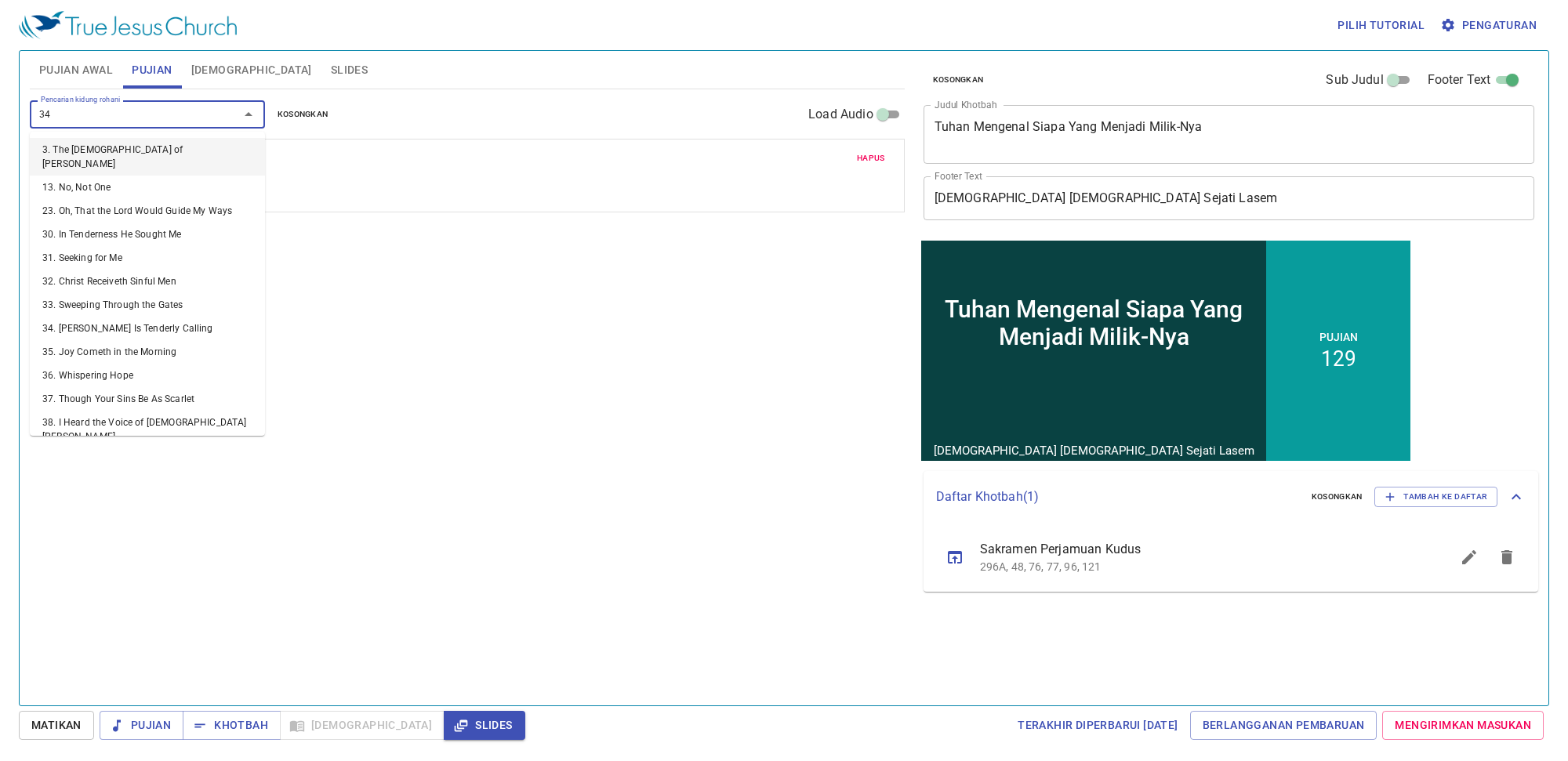
type input "343"
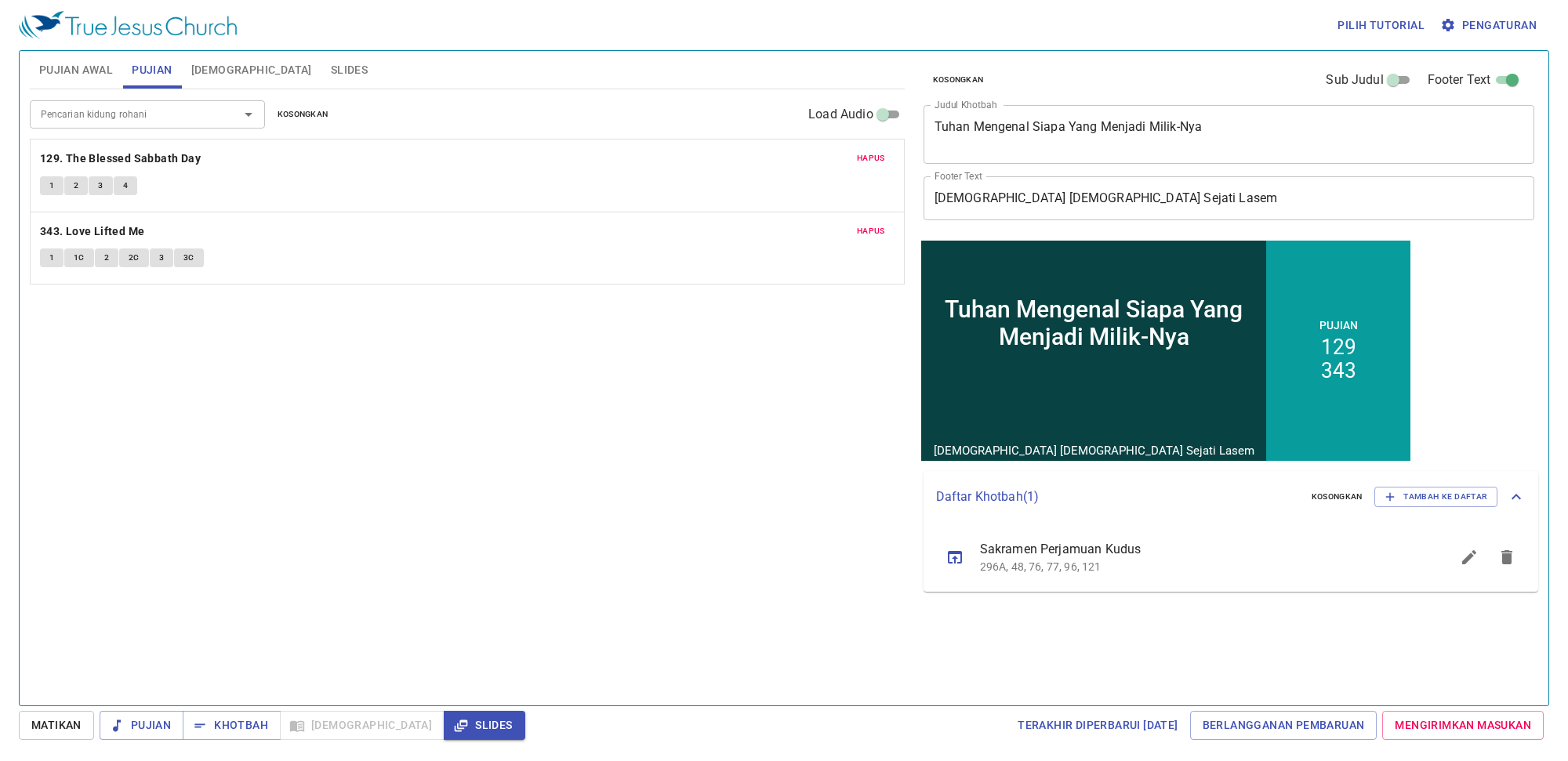
drag, startPoint x: 1239, startPoint y: 118, endPoint x: 1228, endPoint y: 114, distance: 11.7
click at [1230, 115] on div "Tuhan Mengenal Siapa Yang Menjadi Milik-Nya x Judul Khotbah" at bounding box center [1230, 134] width 612 height 59
click at [1225, 119] on div "Tuhan Mengenal Siapa Yang Menjadi Milik-Nya x Judul Khotbah" at bounding box center [1230, 134] width 612 height 59
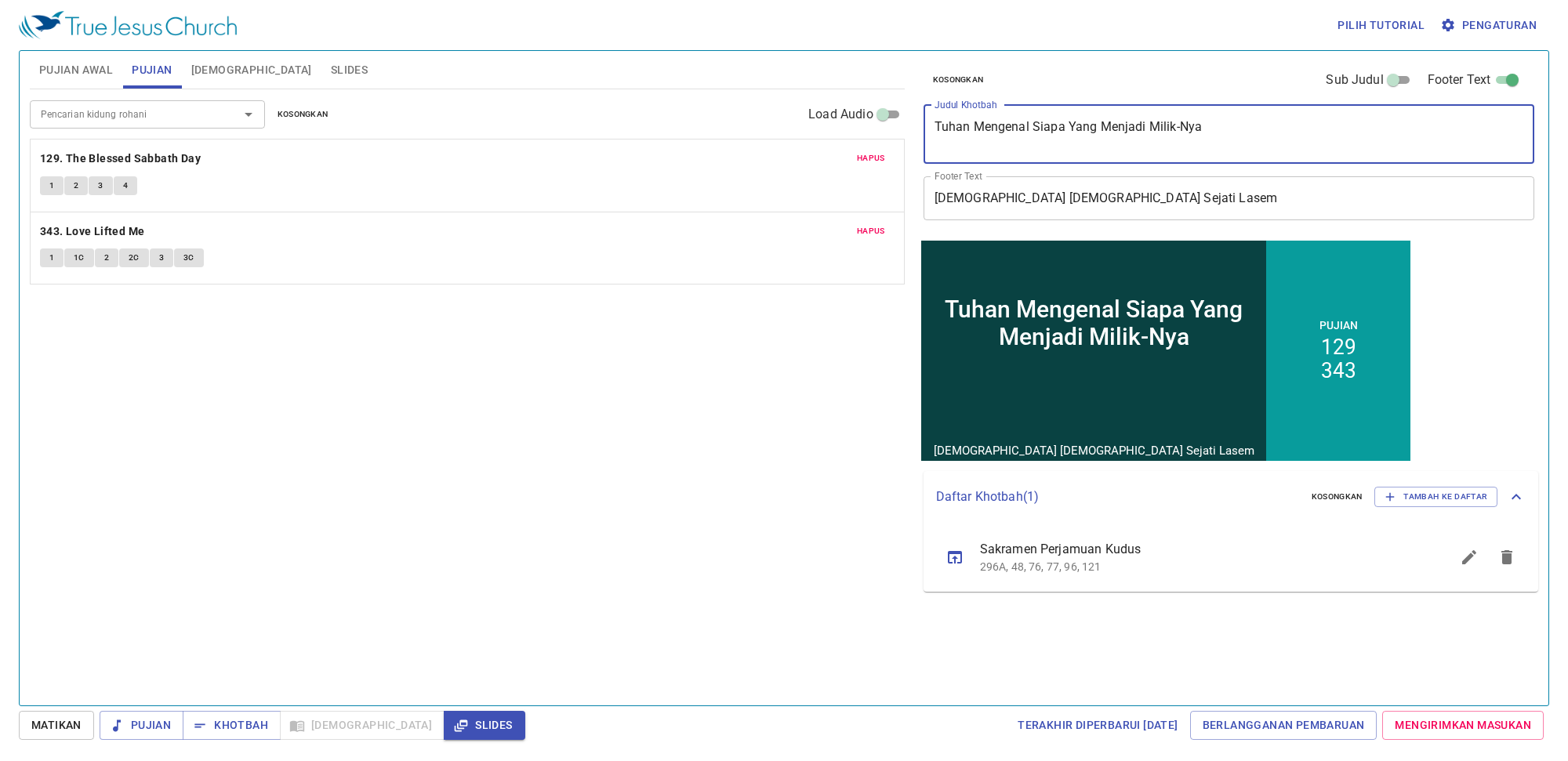
click at [0, 0] on textarea "Tuhan Mengenal Siapa Yang Menjadi Milik-Nya" at bounding box center [0, 0] width 0 height 0
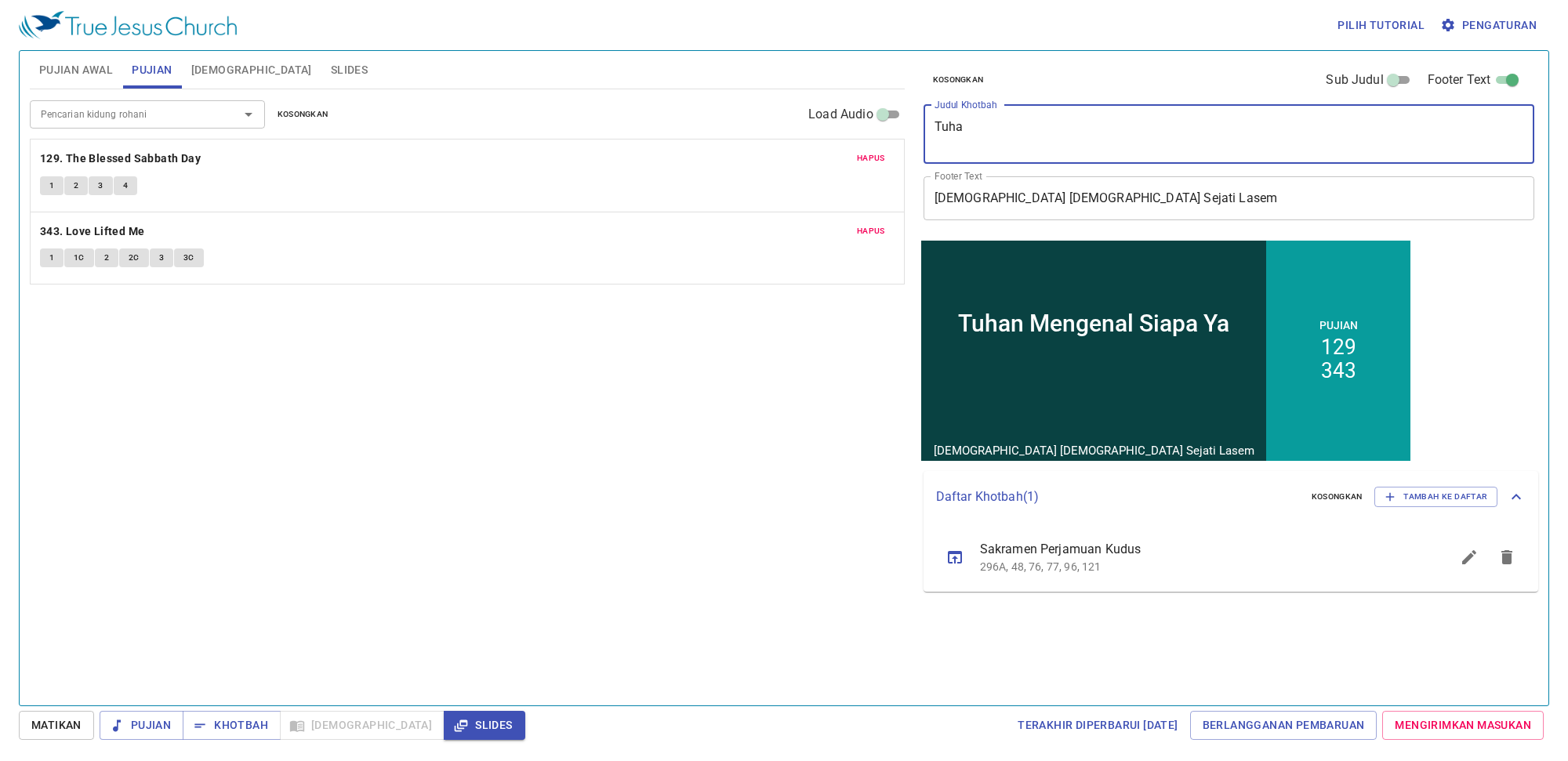
type textarea "Tuh"
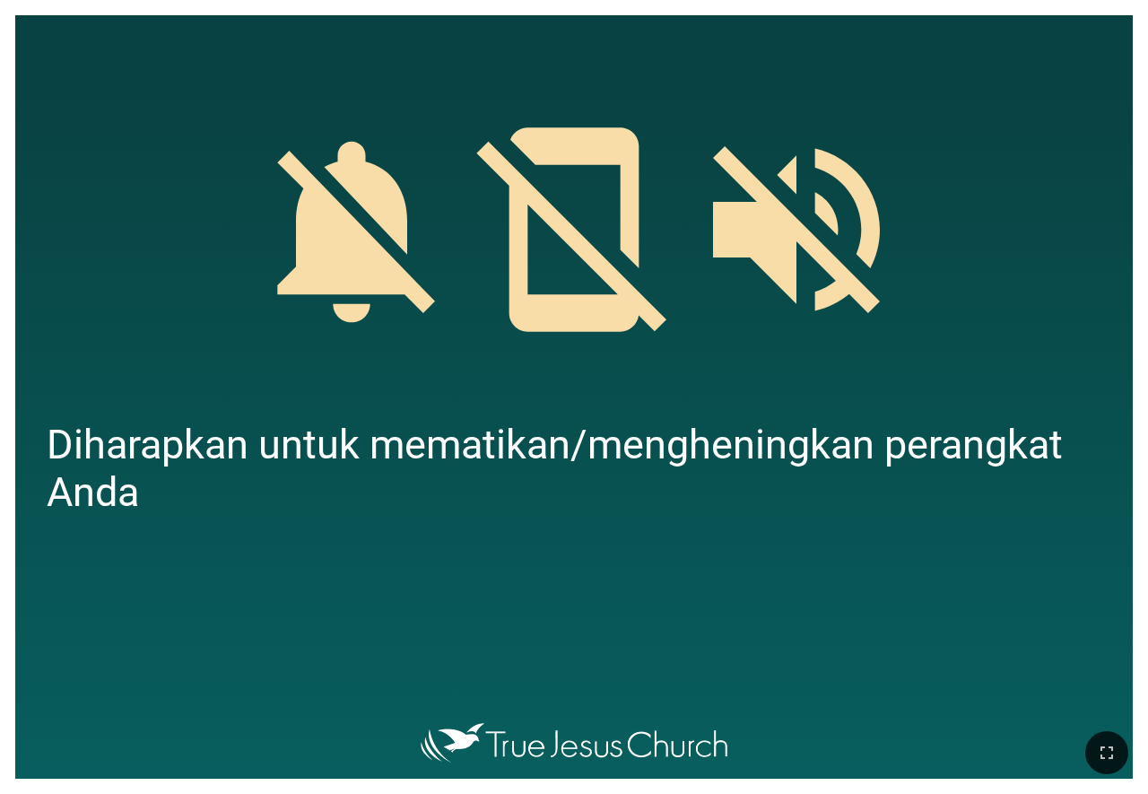
click at [1102, 722] on div at bounding box center [574, 752] width 1148 height 83
drag, startPoint x: 1097, startPoint y: 751, endPoint x: 1096, endPoint y: 806, distance: 54.7
click at [1096, 743] on icon "button" at bounding box center [1107, 753] width 22 height 22
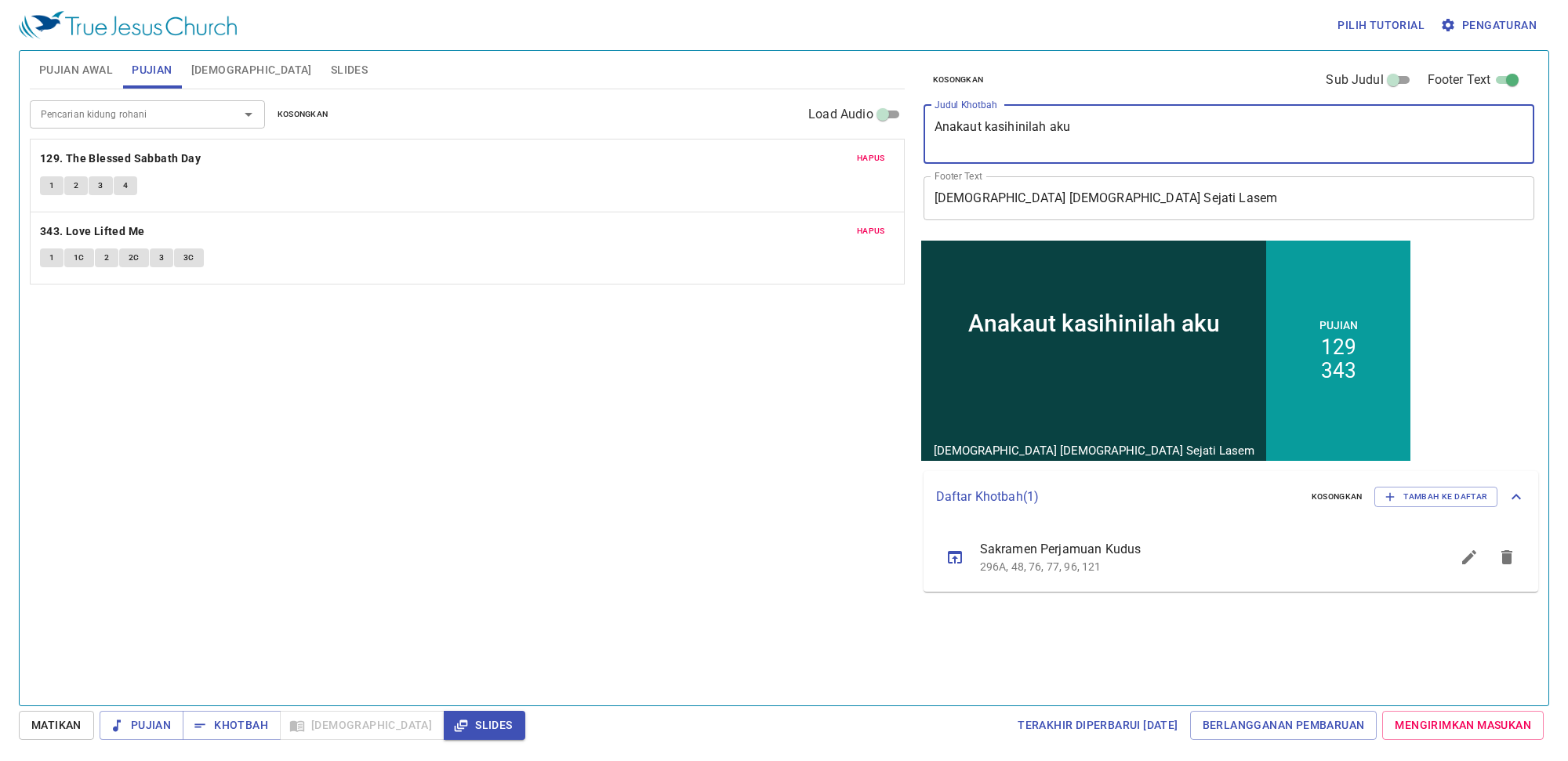
type textarea "AnakDaut kasihinilah aku"
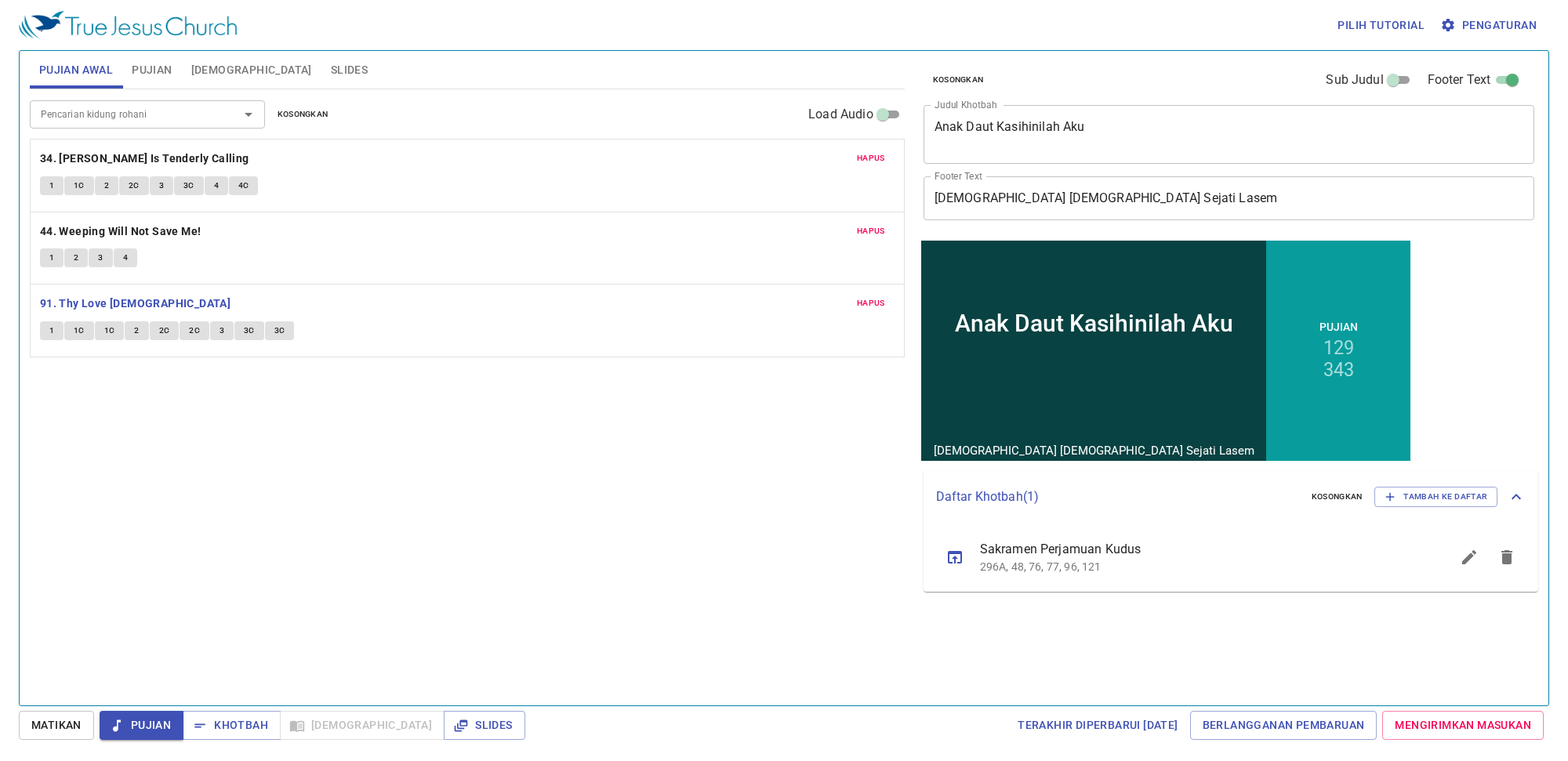
click at [49, 324] on button "1" at bounding box center [52, 331] width 24 height 19
click at [50, 333] on span "1" at bounding box center [52, 331] width 4 height 14
click at [47, 336] on button "1" at bounding box center [52, 331] width 24 height 19
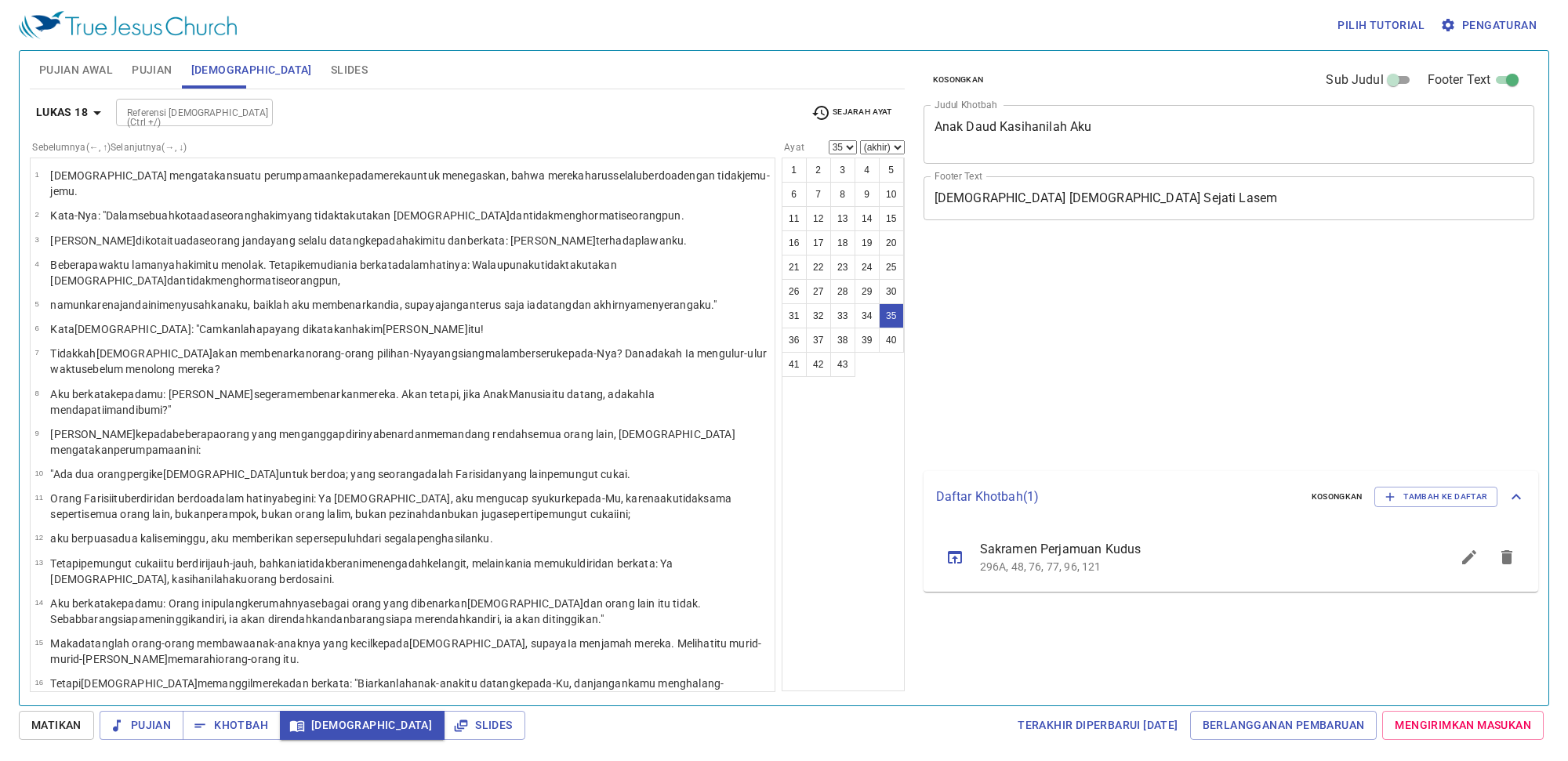
select select "35"
select select "36"
select select "39"
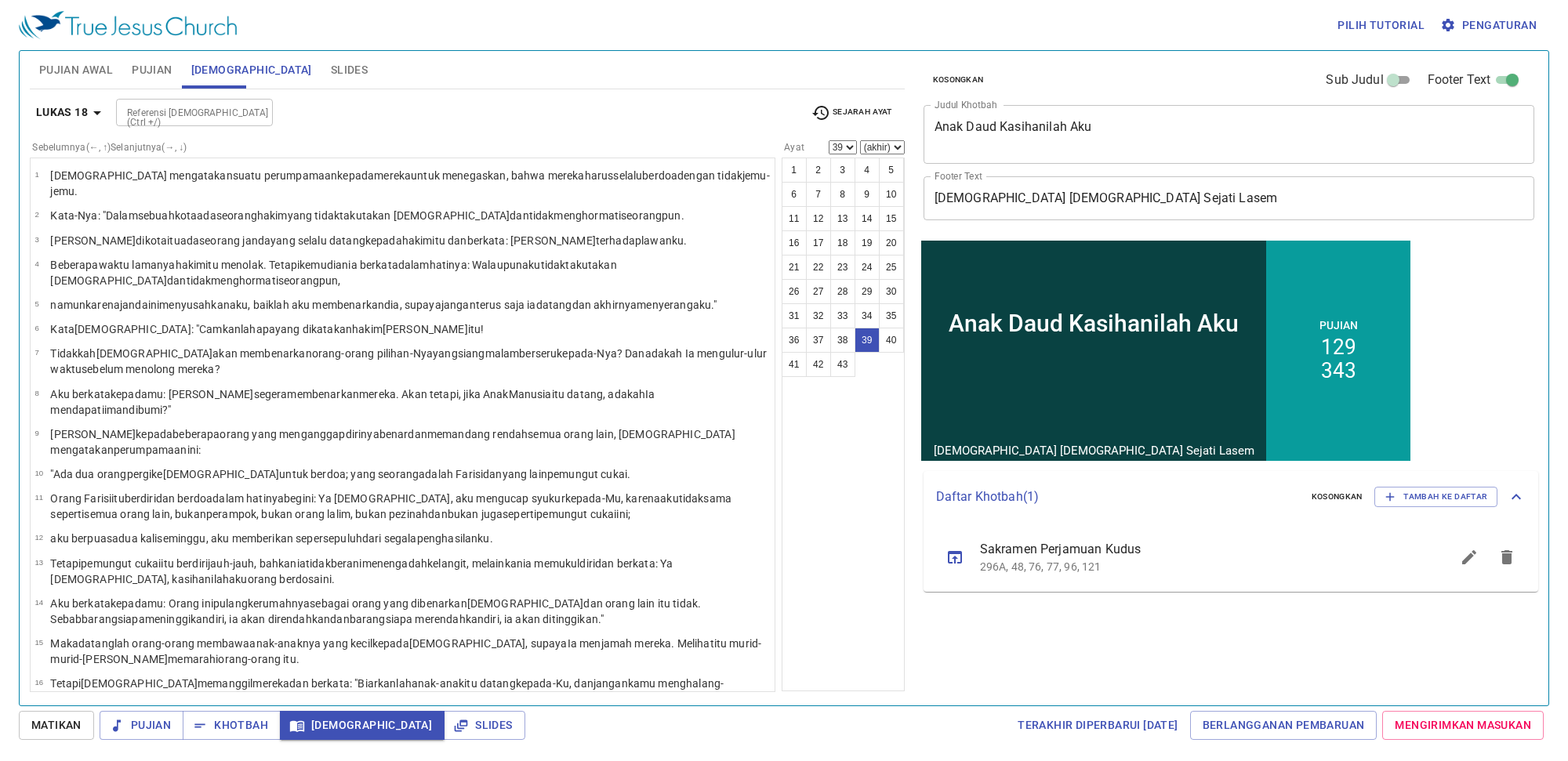
scroll to position [768, 0]
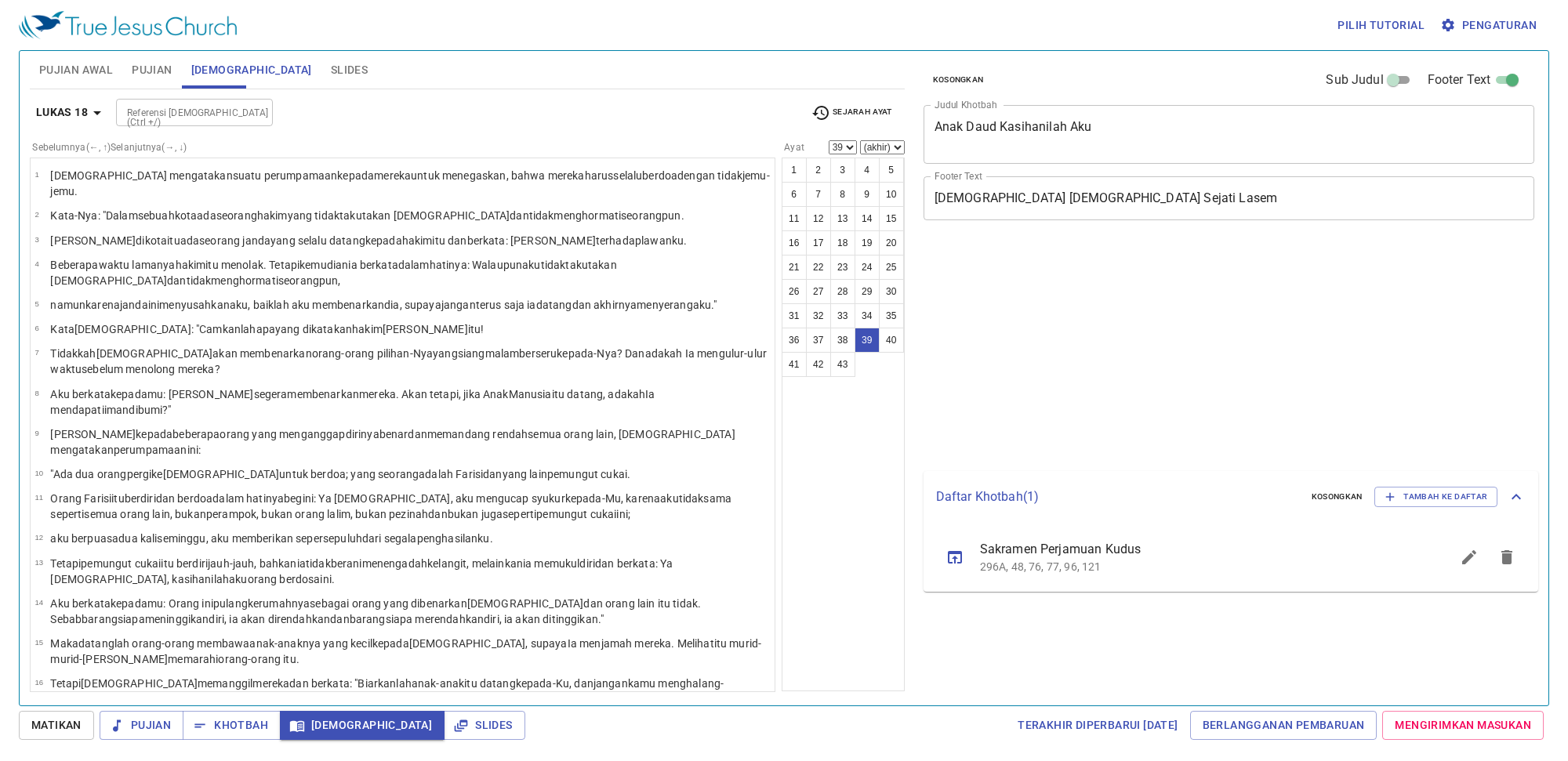
select select "39"
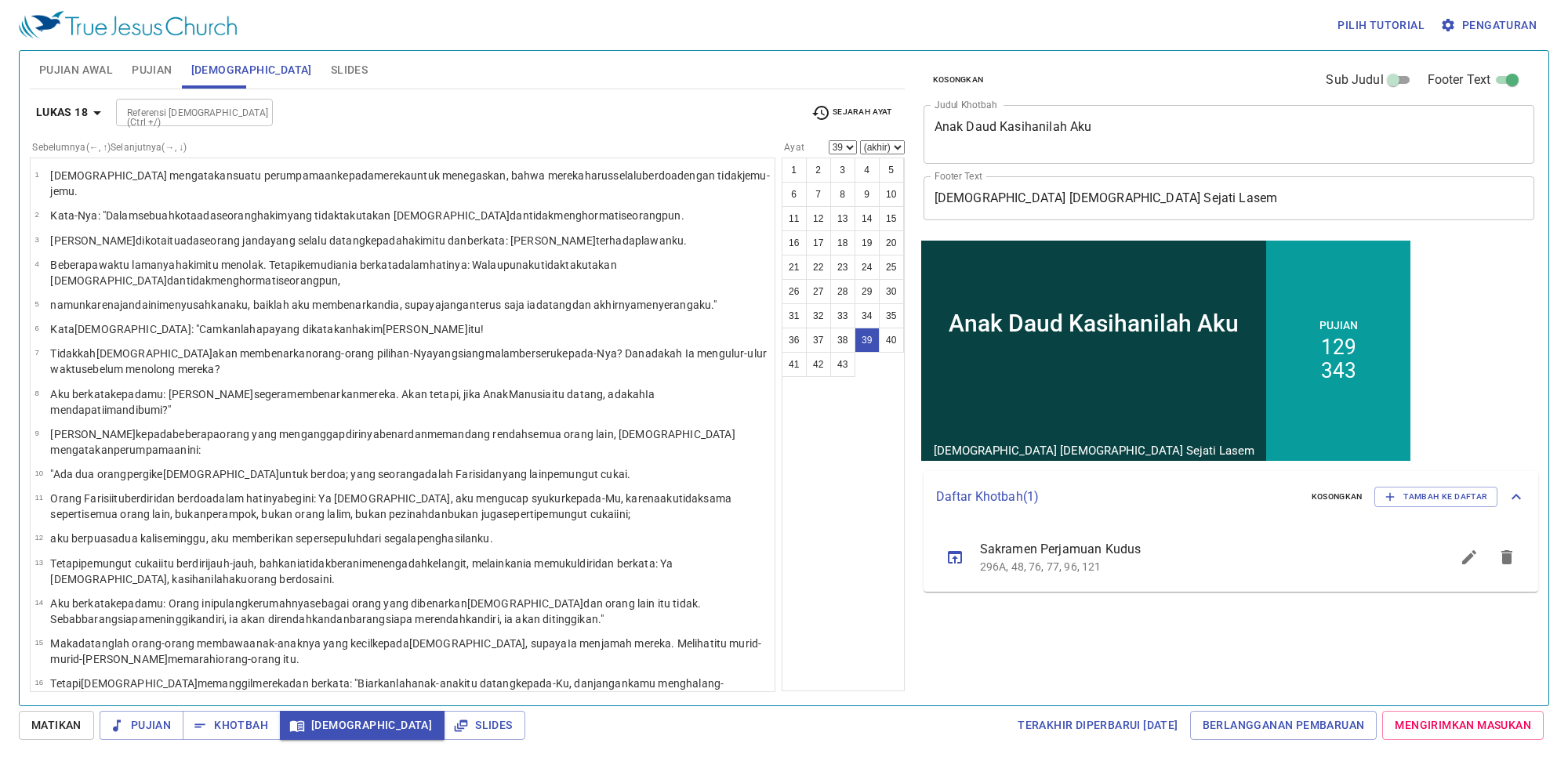
scroll to position [768, 0]
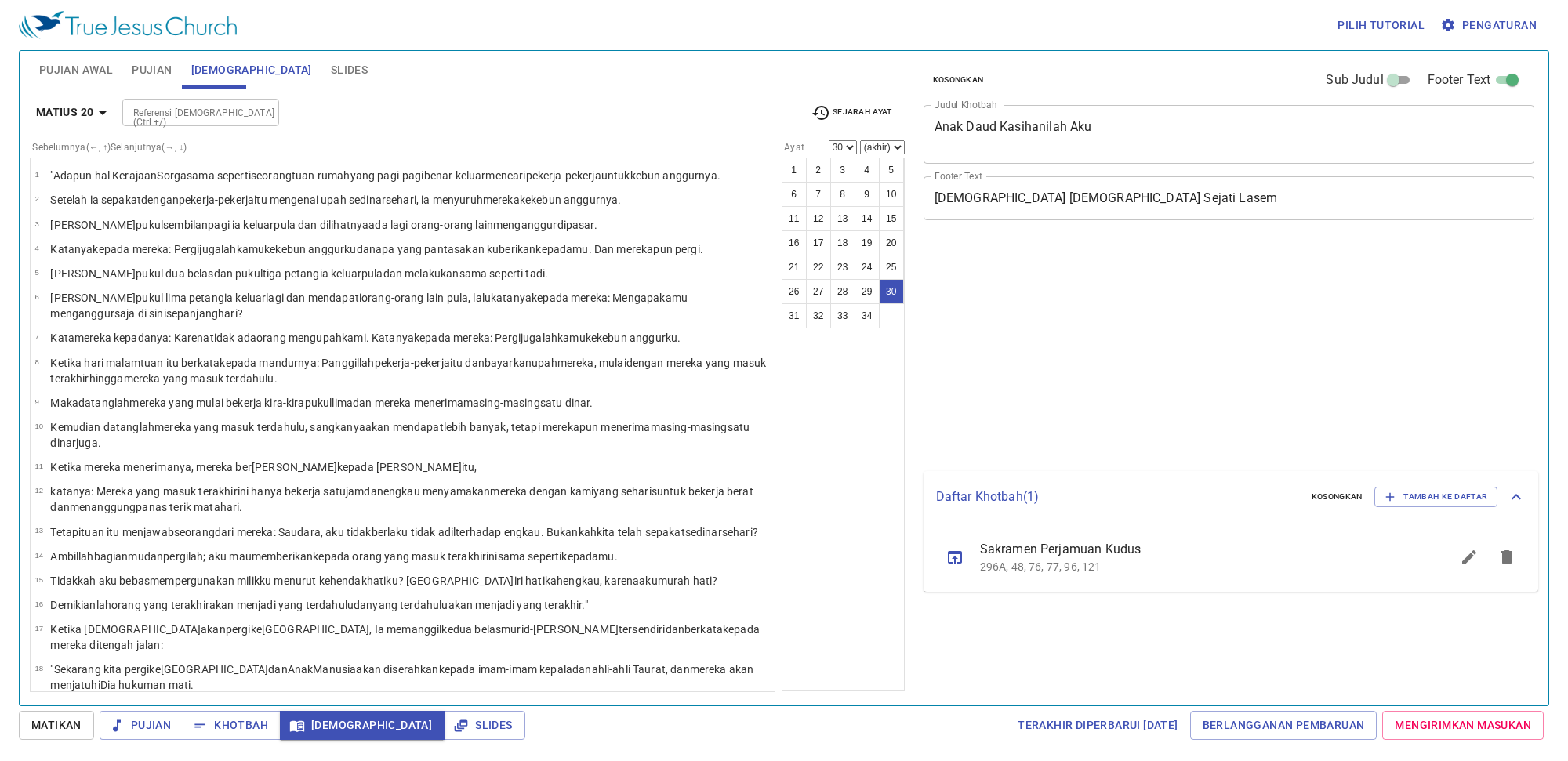
select select "30"
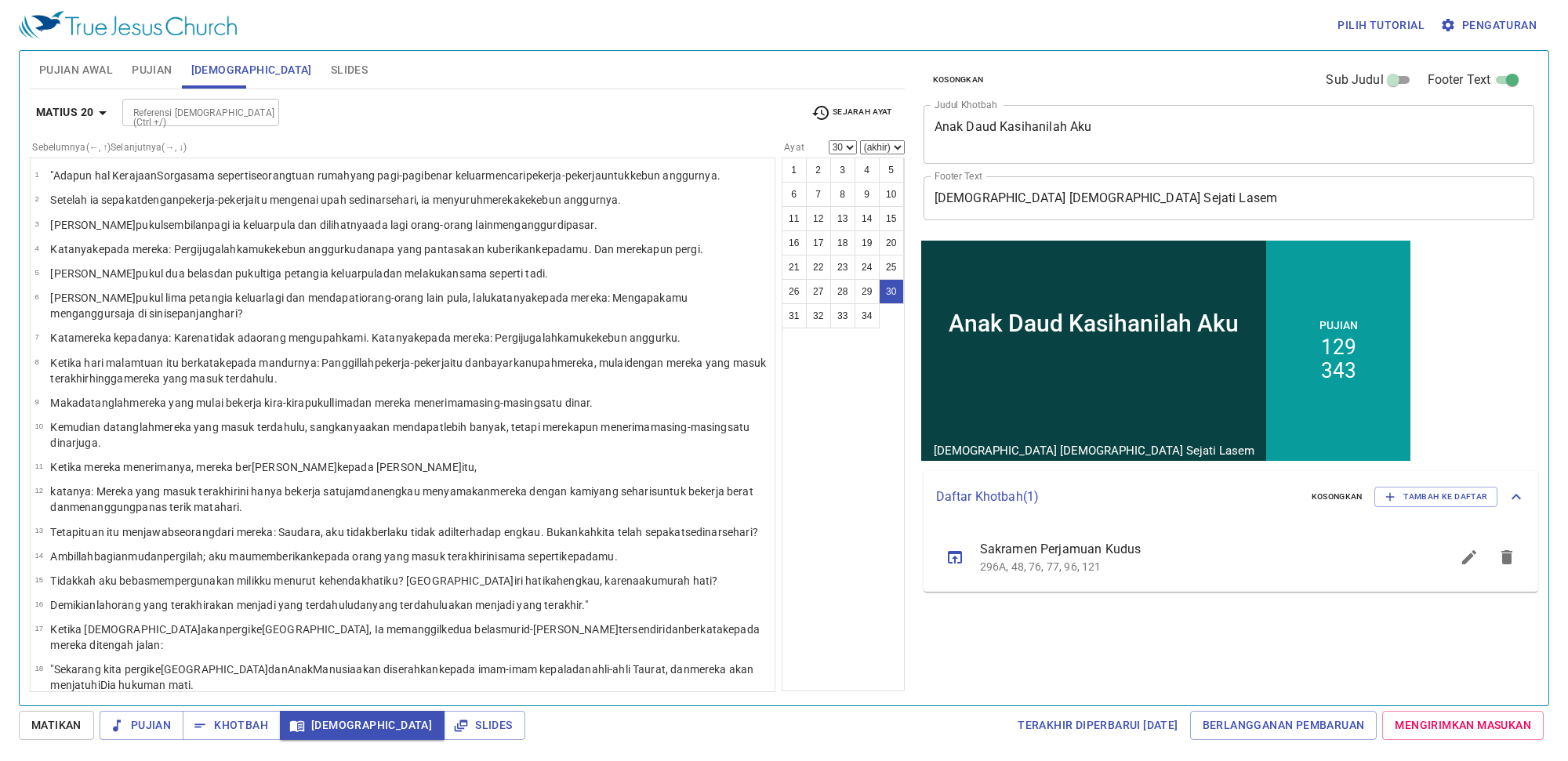
scroll to position [531, 0]
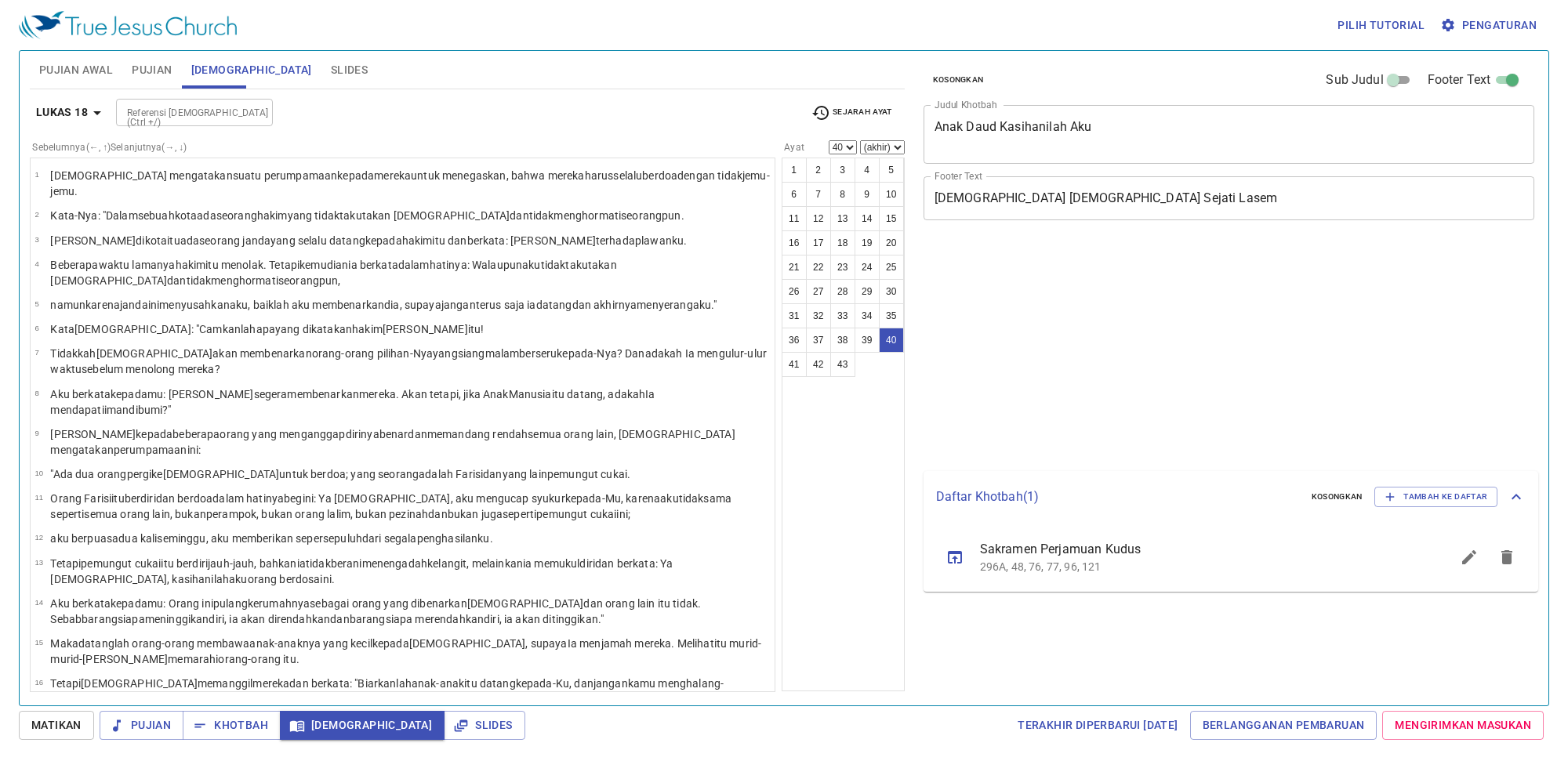
select select "40"
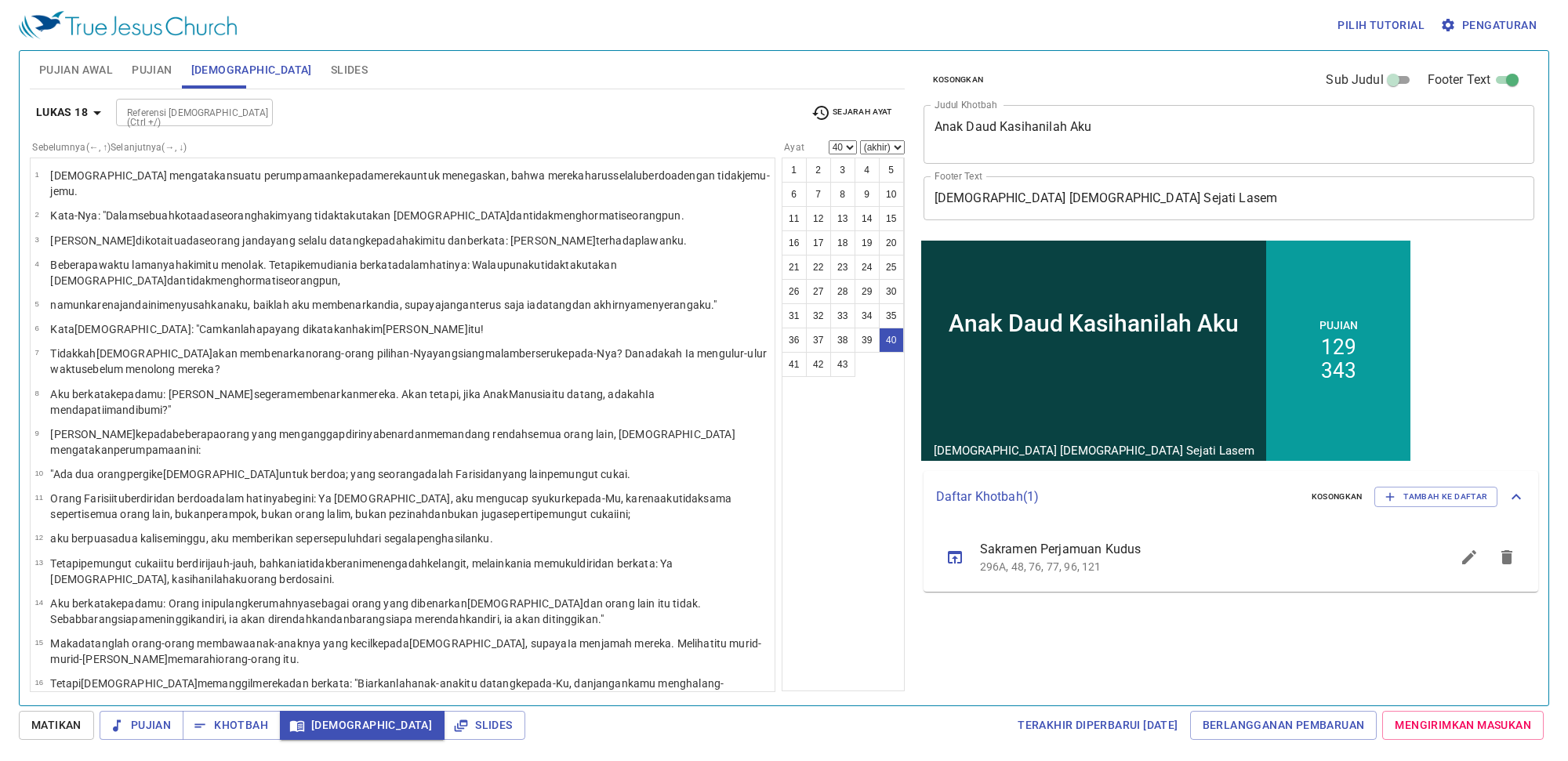
click at [94, 114] on icon "button" at bounding box center [97, 113] width 19 height 19
